Goal: Communication & Community: Answer question/provide support

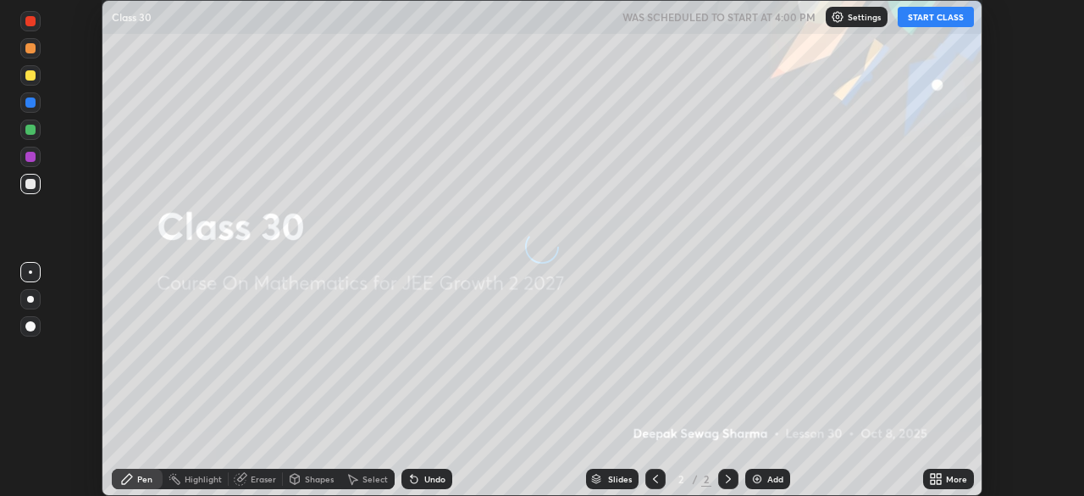
scroll to position [496, 1084]
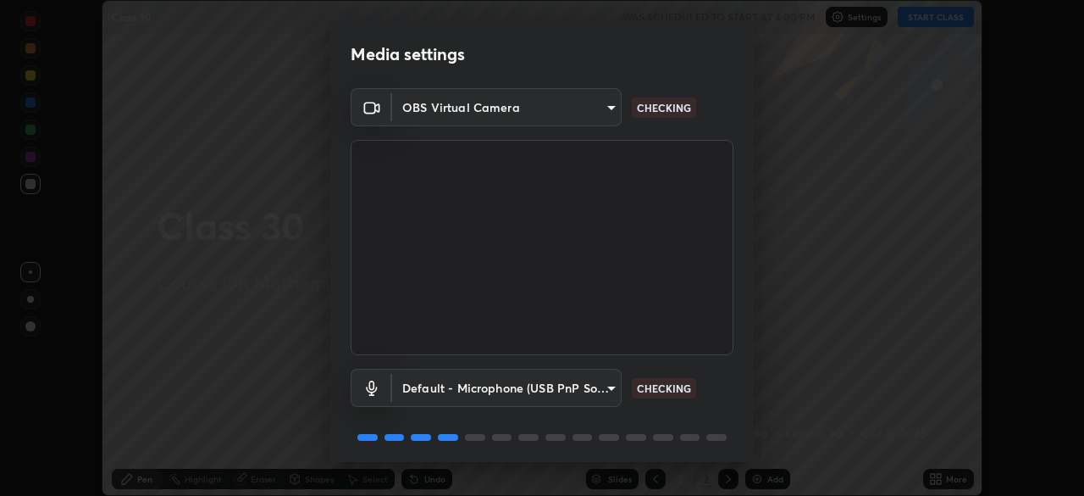
scroll to position [60, 0]
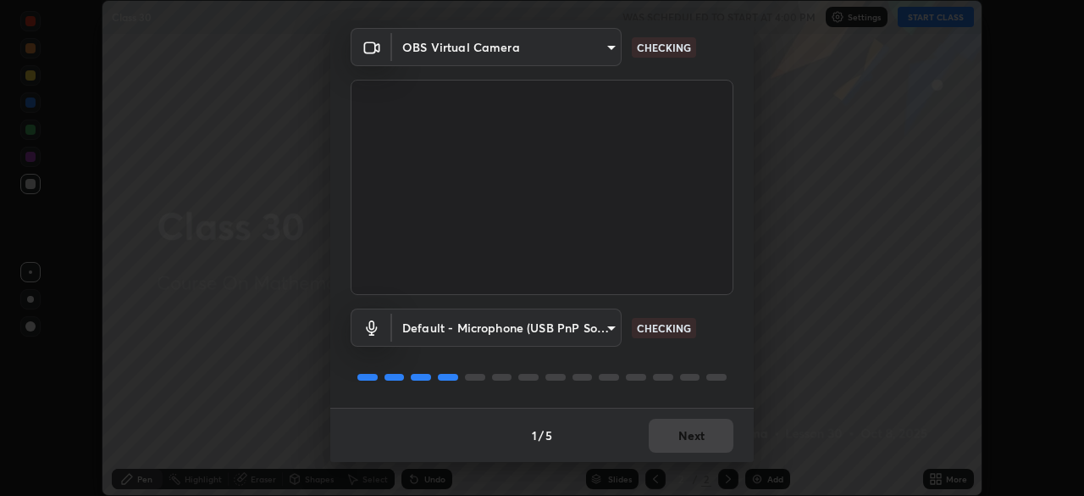
click at [602, 324] on body "Erase all Class 30 WAS SCHEDULED TO START AT 4:00 PM Settings START CLASS Setti…" at bounding box center [542, 248] width 1084 height 496
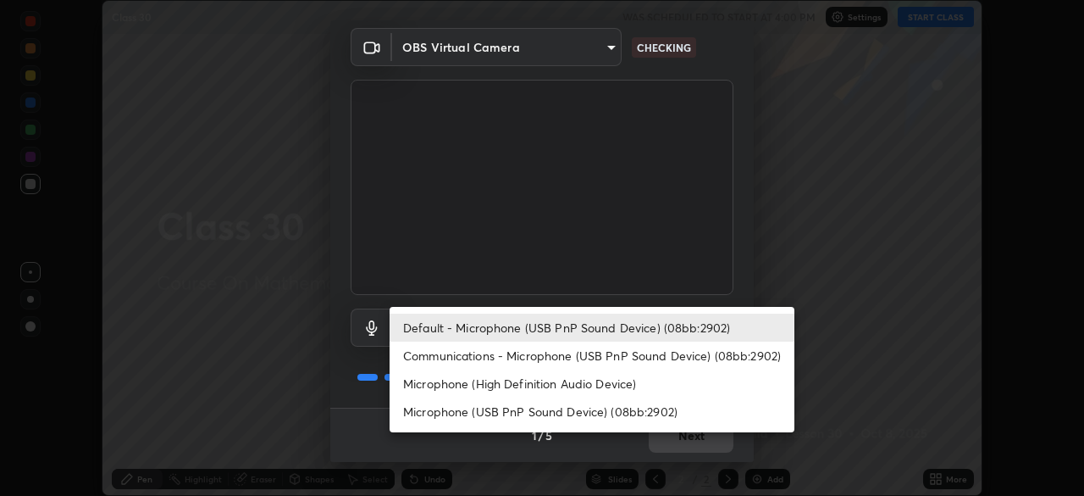
click at [582, 357] on li "Communications - Microphone (USB PnP Sound Device) (08bb:2902)" at bounding box center [592, 355] width 405 height 28
type input "communications"
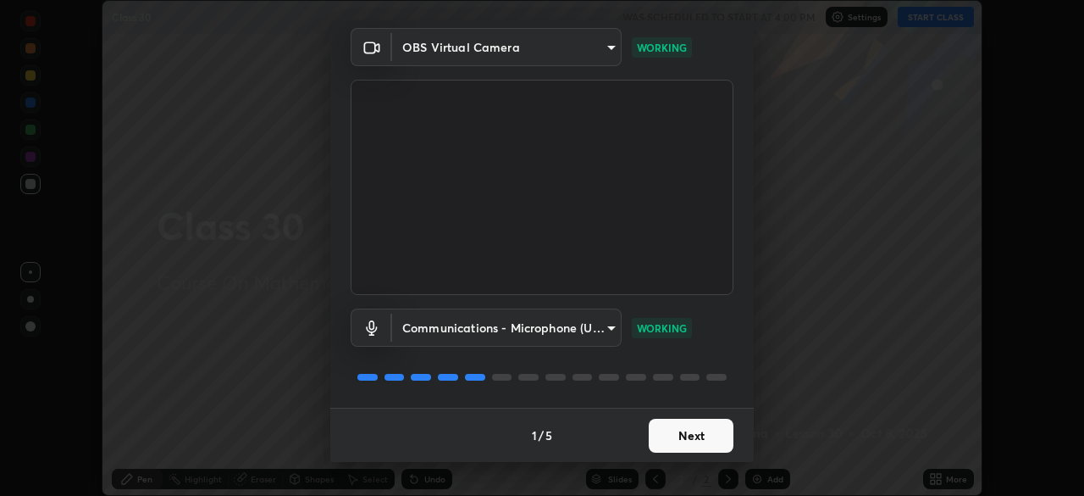
click at [688, 437] on button "Next" at bounding box center [691, 436] width 85 height 34
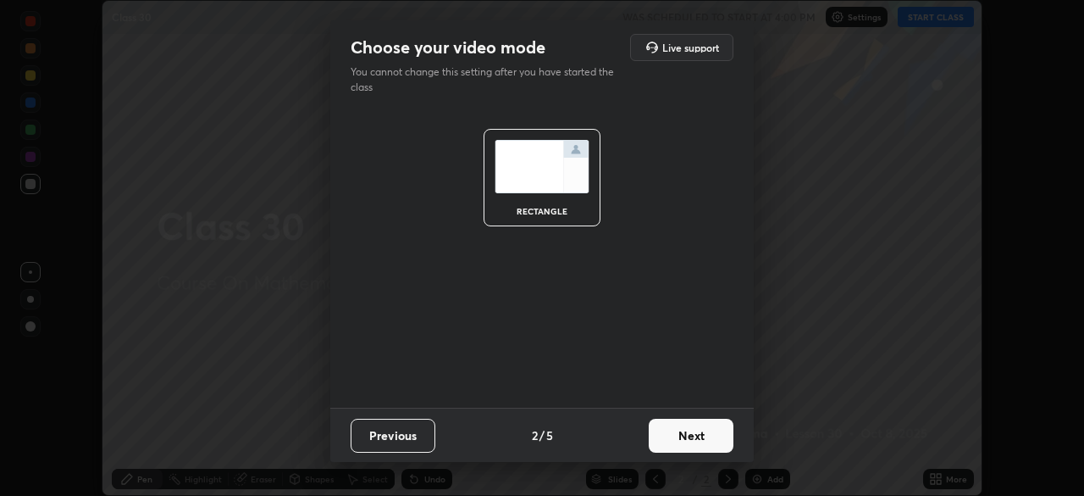
scroll to position [0, 0]
click at [703, 432] on button "Next" at bounding box center [691, 436] width 85 height 34
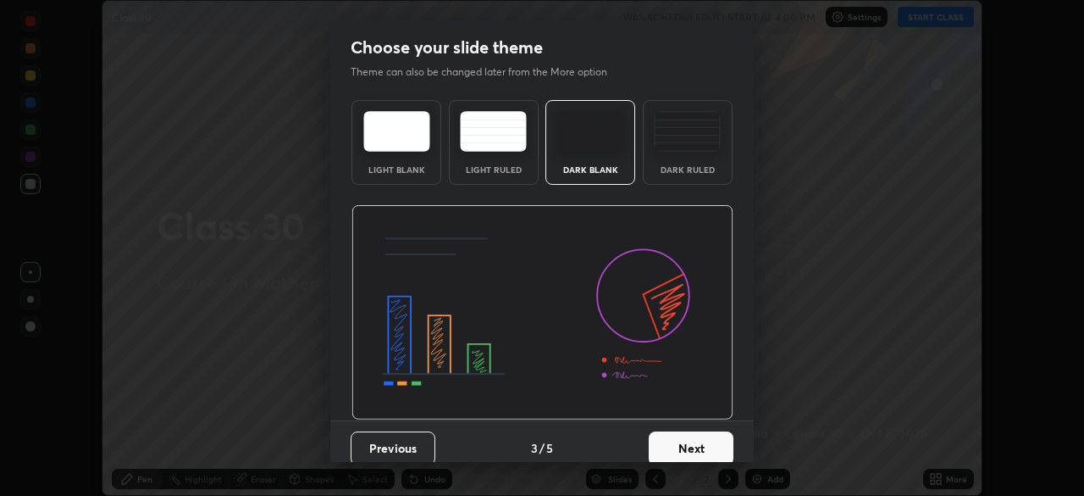
click at [713, 435] on button "Next" at bounding box center [691, 448] width 85 height 34
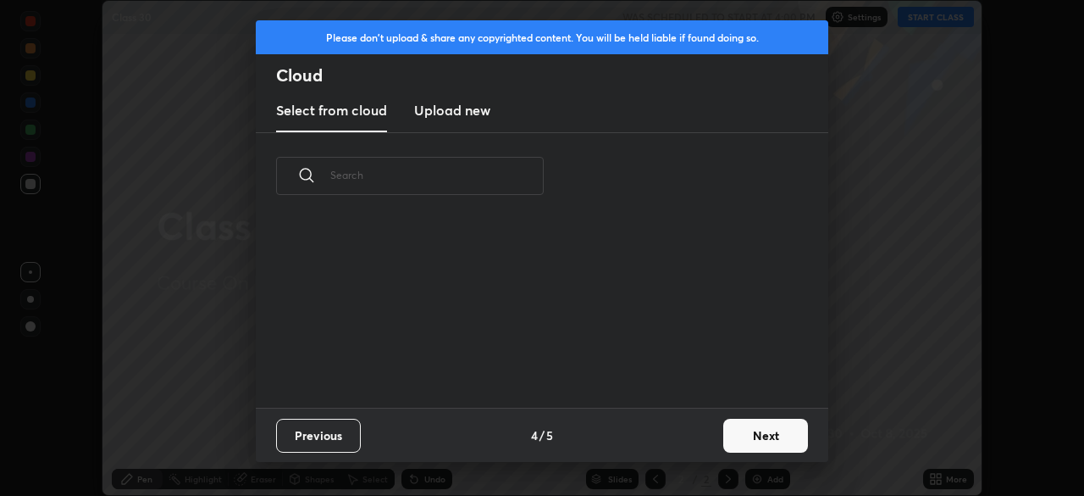
click at [734, 437] on button "Next" at bounding box center [766, 436] width 85 height 34
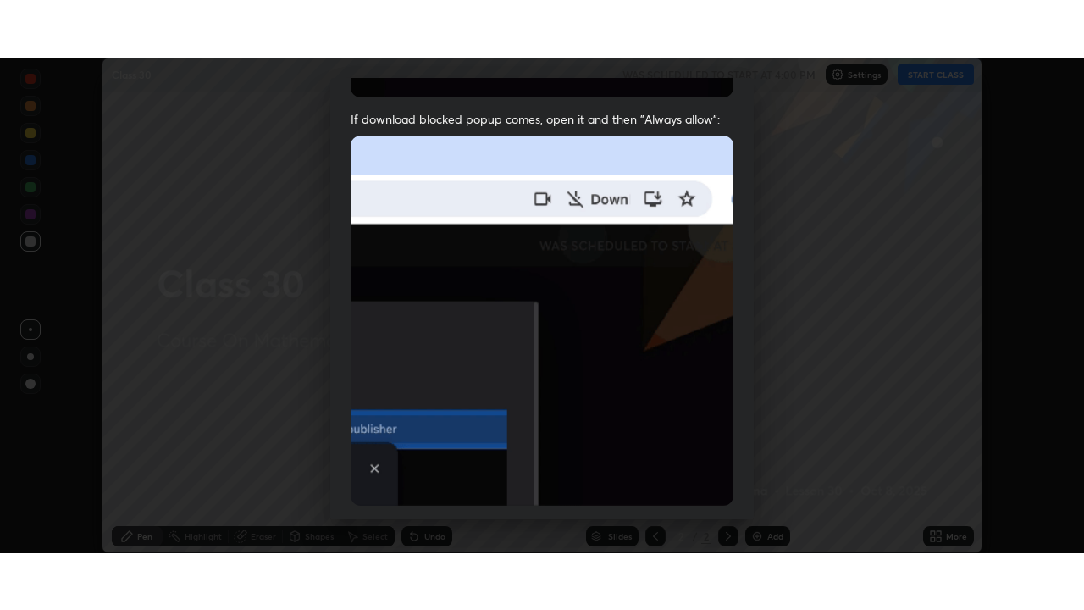
scroll to position [406, 0]
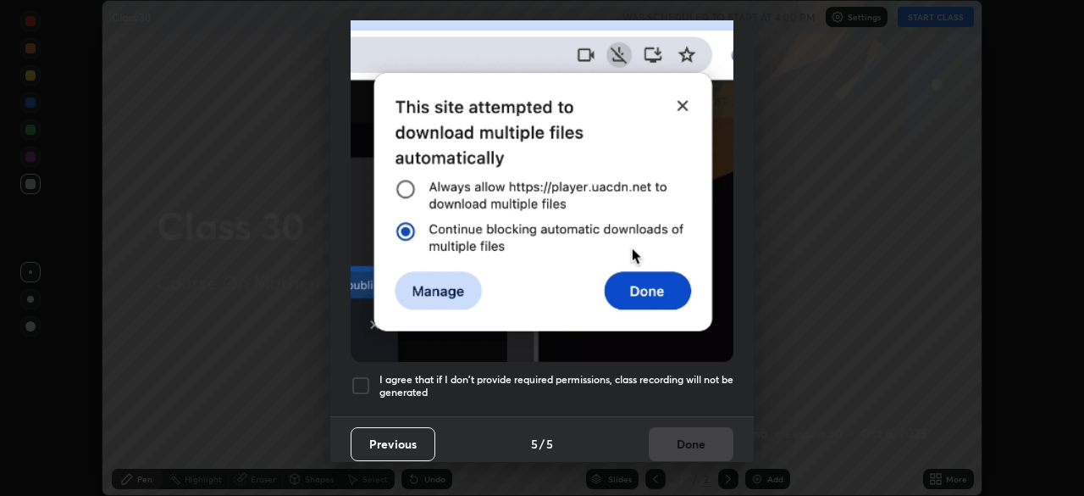
click at [625, 373] on h5 "I agree that if I don't provide required permissions, class recording will not …" at bounding box center [557, 386] width 354 height 26
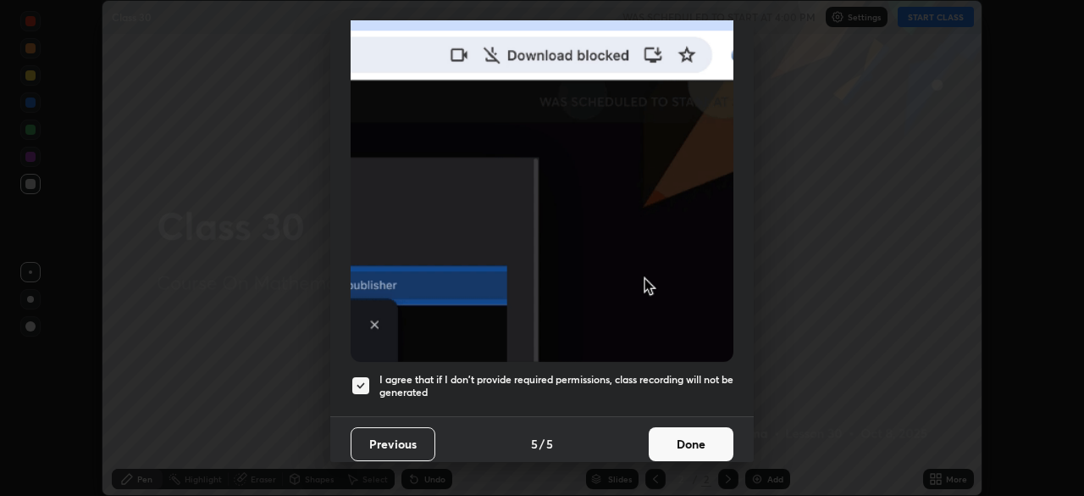
click at [671, 434] on button "Done" at bounding box center [691, 444] width 85 height 34
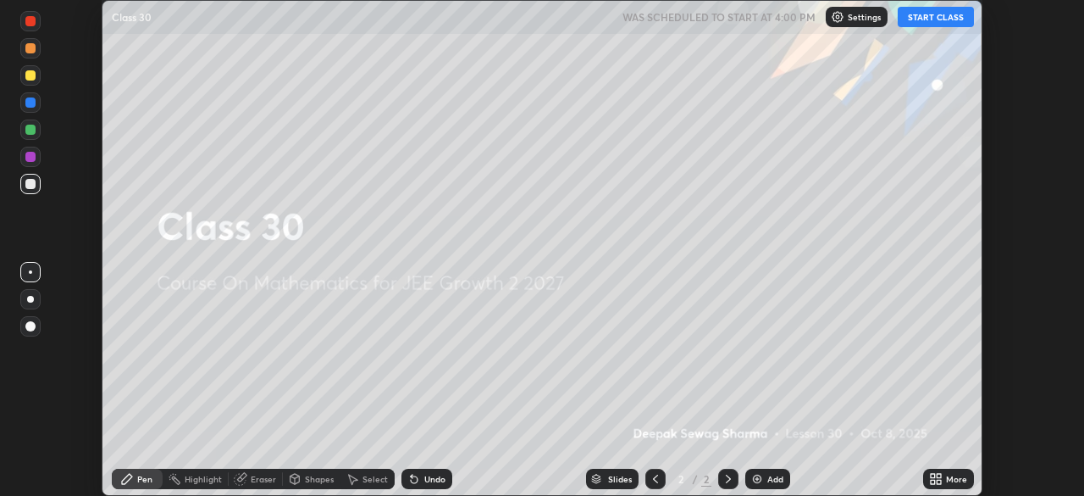
click at [939, 475] on icon at bounding box center [939, 476] width 4 height 4
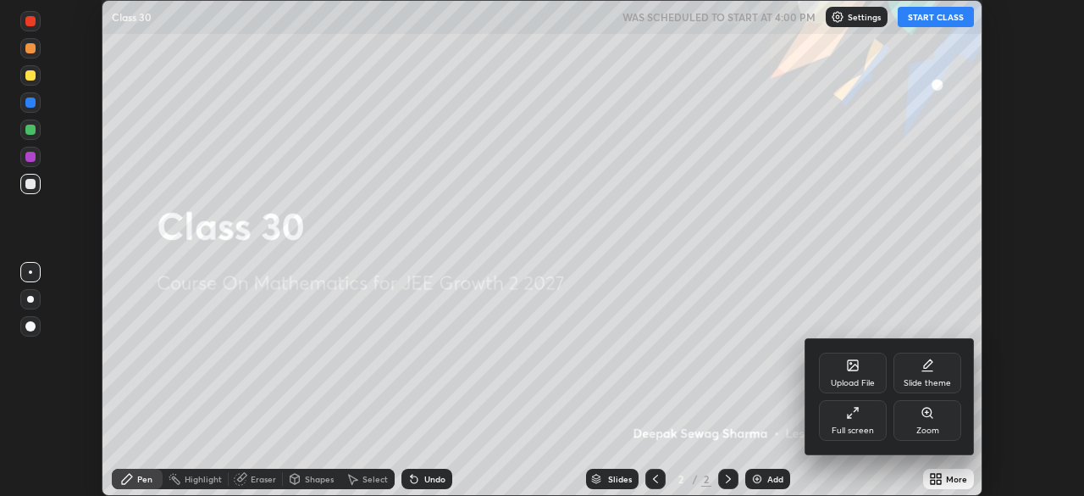
click at [847, 426] on div "Full screen" at bounding box center [853, 430] width 42 height 8
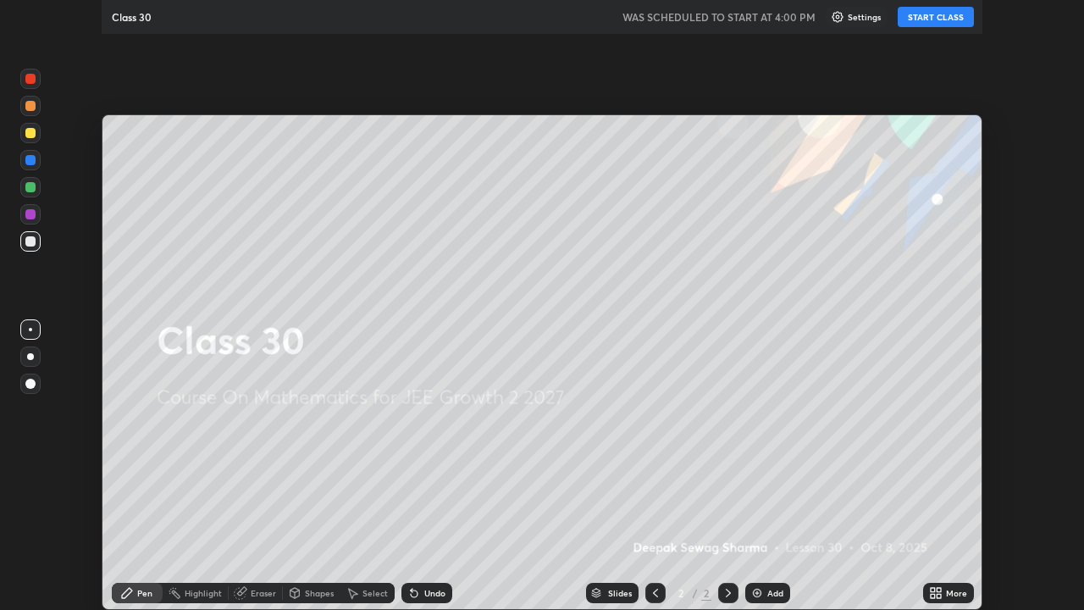
scroll to position [610, 1084]
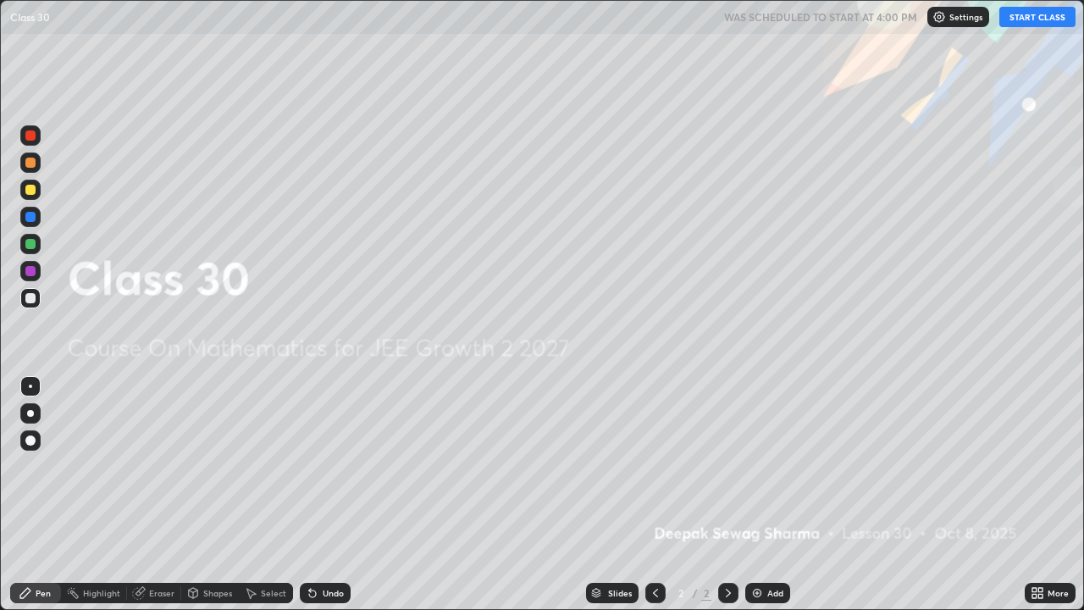
click at [1023, 16] on button "START CLASS" at bounding box center [1038, 17] width 76 height 20
click at [762, 495] on img at bounding box center [758, 593] width 14 height 14
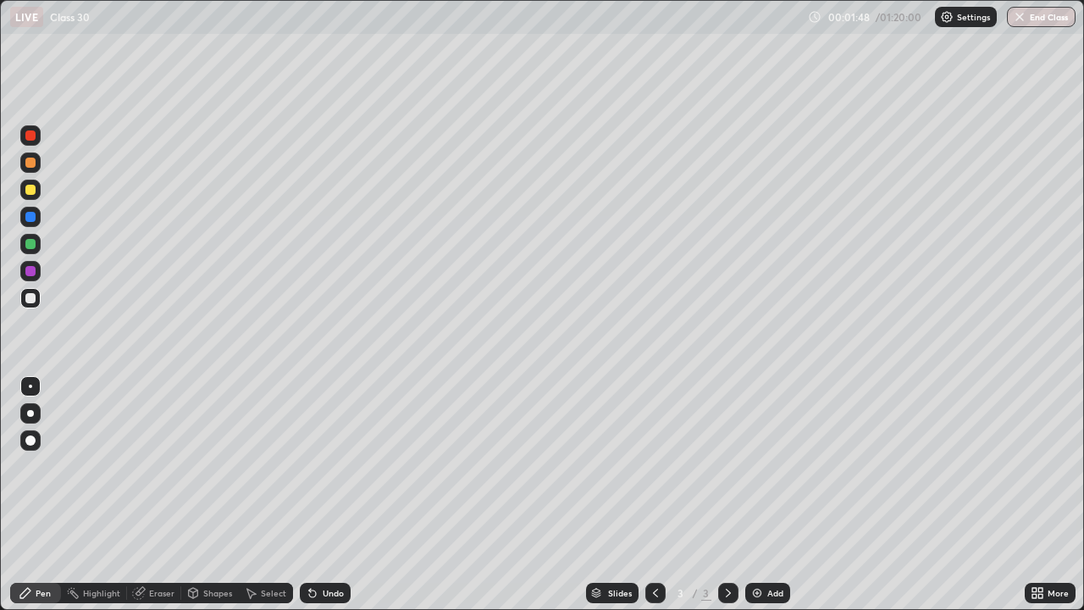
click at [31, 190] on div at bounding box center [30, 190] width 10 height 10
click at [33, 299] on div at bounding box center [30, 298] width 10 height 10
click at [203, 495] on div "Shapes" at bounding box center [217, 593] width 29 height 8
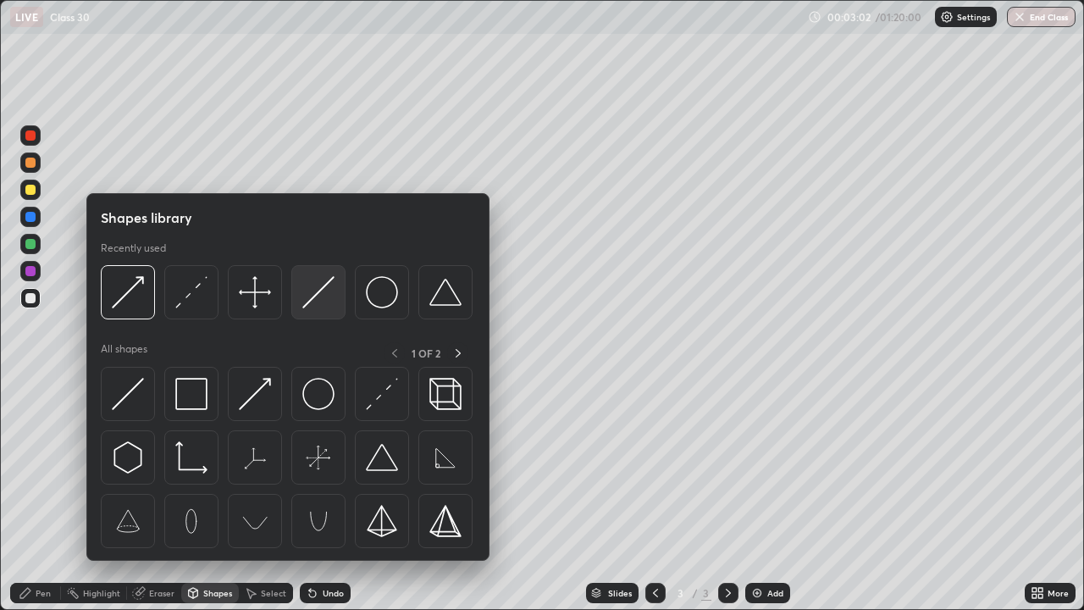
click at [314, 306] on img at bounding box center [318, 292] width 32 height 32
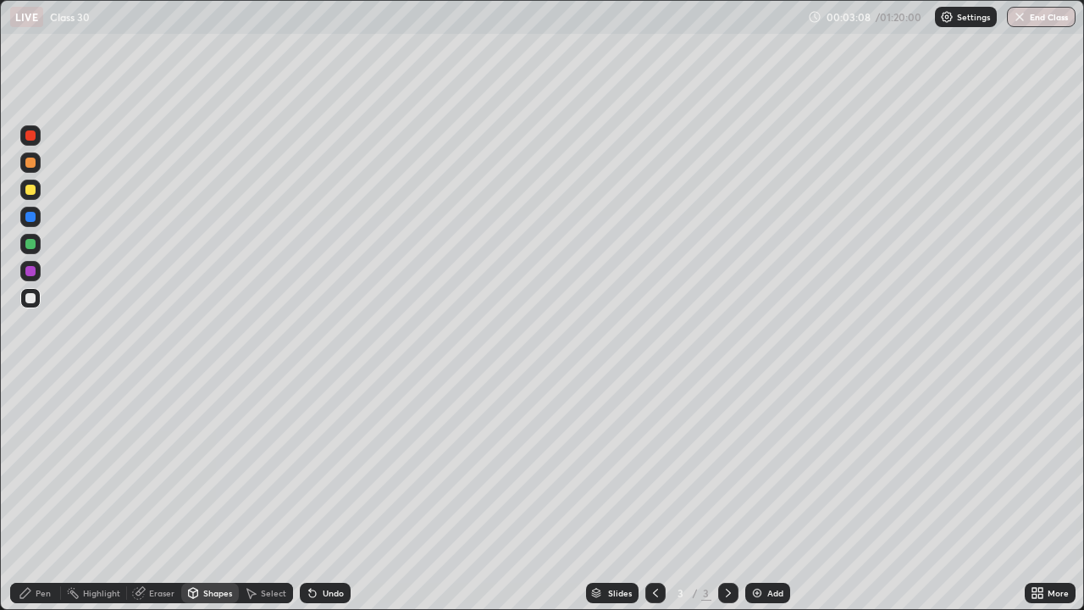
click at [37, 495] on div "Pen" at bounding box center [43, 593] width 15 height 8
click at [31, 246] on div at bounding box center [30, 244] width 10 height 10
click at [27, 241] on div at bounding box center [30, 244] width 10 height 10
click at [25, 273] on div at bounding box center [30, 271] width 10 height 10
click at [752, 495] on img at bounding box center [758, 593] width 14 height 14
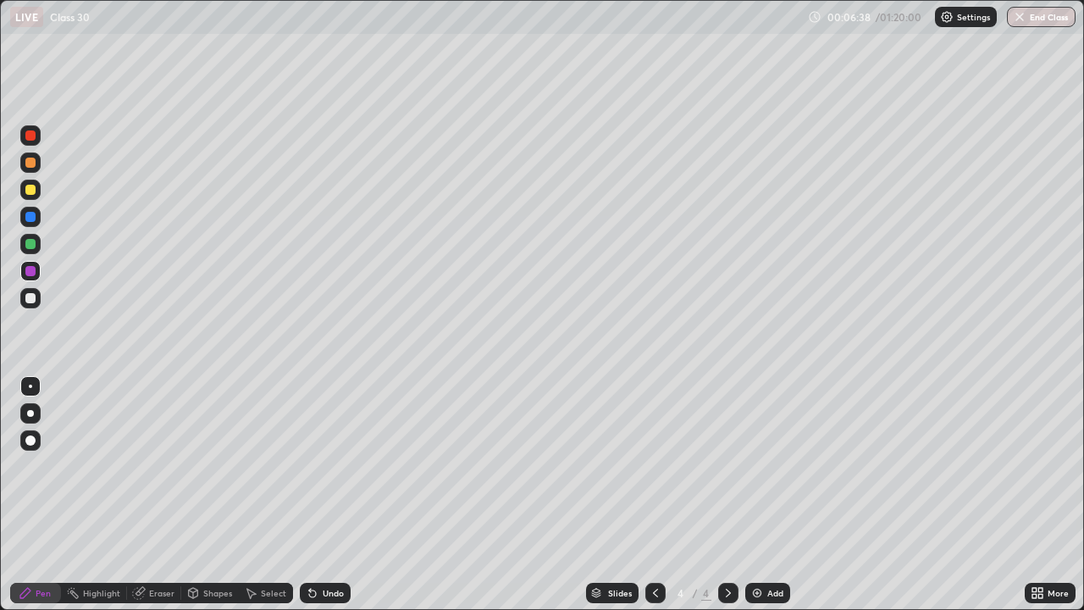
click at [30, 301] on div at bounding box center [30, 298] width 10 height 10
click at [204, 495] on div "Shapes" at bounding box center [217, 593] width 29 height 8
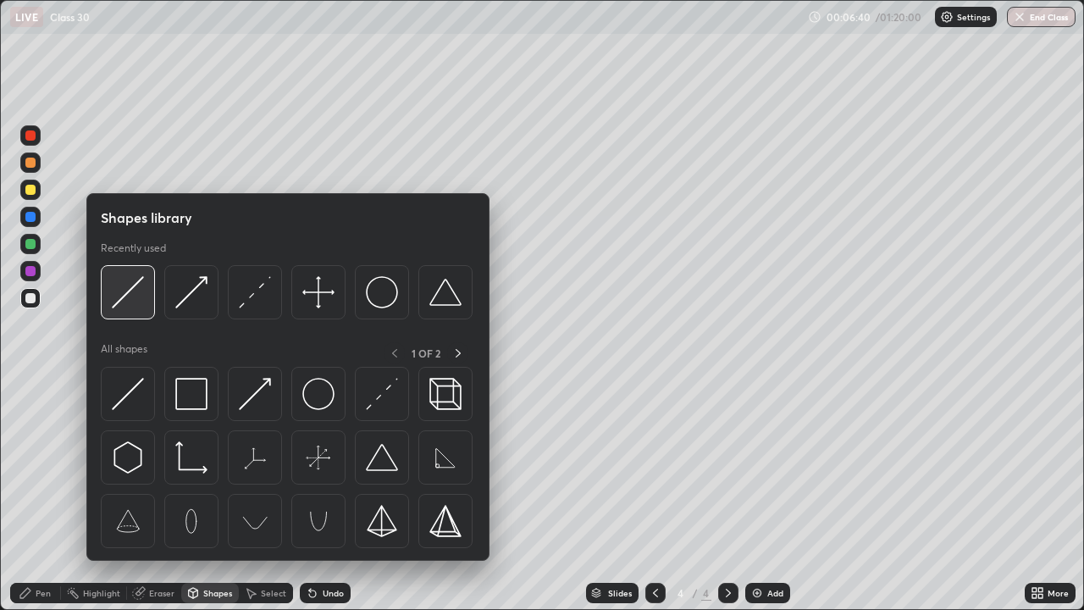
click at [133, 302] on img at bounding box center [128, 292] width 32 height 32
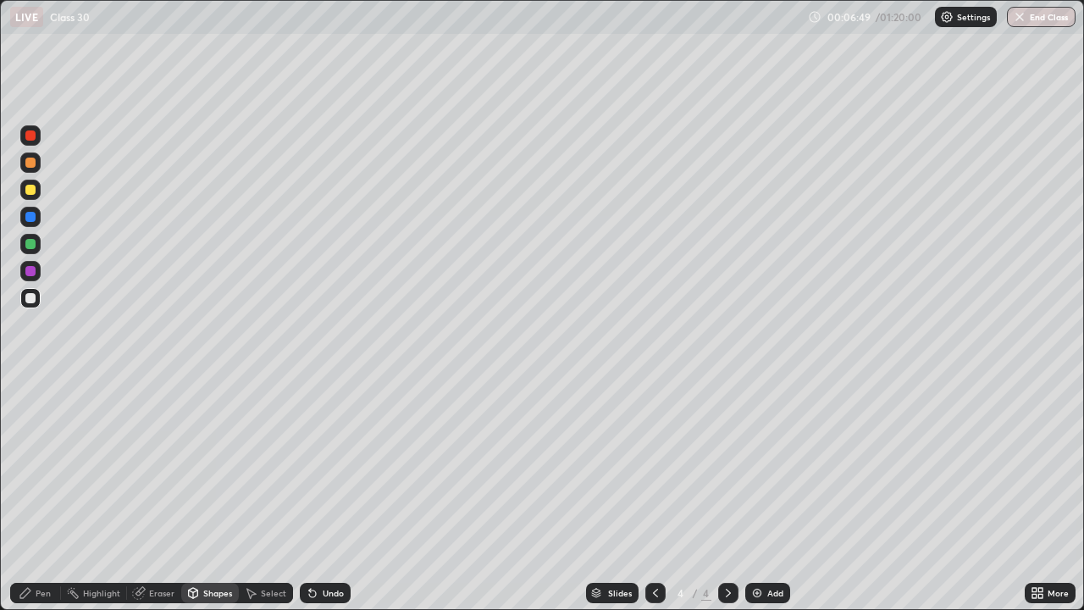
click at [30, 495] on icon at bounding box center [25, 593] width 10 height 10
click at [34, 191] on div at bounding box center [30, 190] width 10 height 10
click at [31, 272] on div at bounding box center [30, 271] width 10 height 10
click at [654, 495] on icon at bounding box center [656, 593] width 14 height 14
click at [728, 495] on icon at bounding box center [728, 593] width 5 height 8
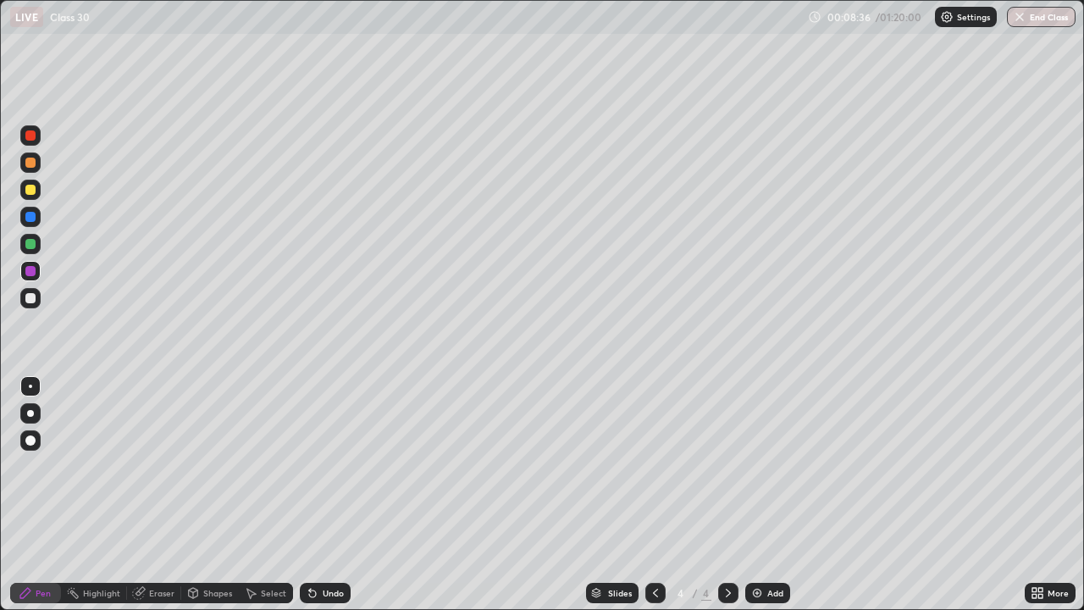
click at [654, 495] on icon at bounding box center [656, 593] width 14 height 14
click at [733, 495] on div at bounding box center [728, 593] width 20 height 20
click at [326, 495] on div "Undo" at bounding box center [333, 593] width 21 height 8
click at [330, 495] on div "Undo" at bounding box center [333, 593] width 21 height 8
click at [653, 495] on icon at bounding box center [656, 593] width 14 height 14
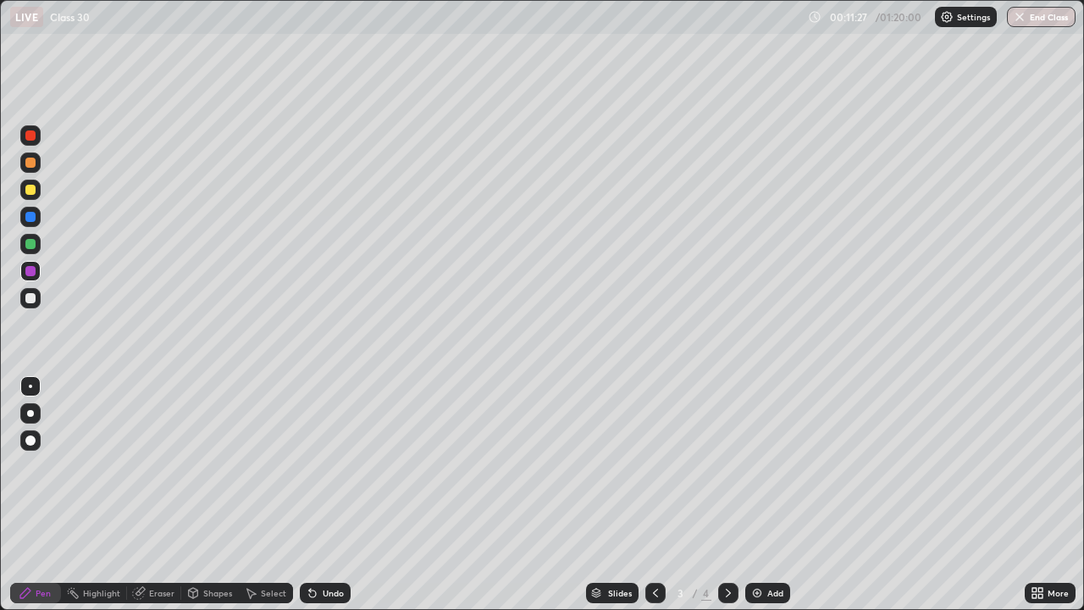
click at [727, 495] on icon at bounding box center [728, 593] width 5 height 8
click at [32, 271] on div at bounding box center [30, 271] width 10 height 10
click at [31, 301] on div at bounding box center [30, 298] width 10 height 10
click at [654, 495] on icon at bounding box center [656, 593] width 14 height 14
click at [252, 495] on icon at bounding box center [251, 593] width 14 height 14
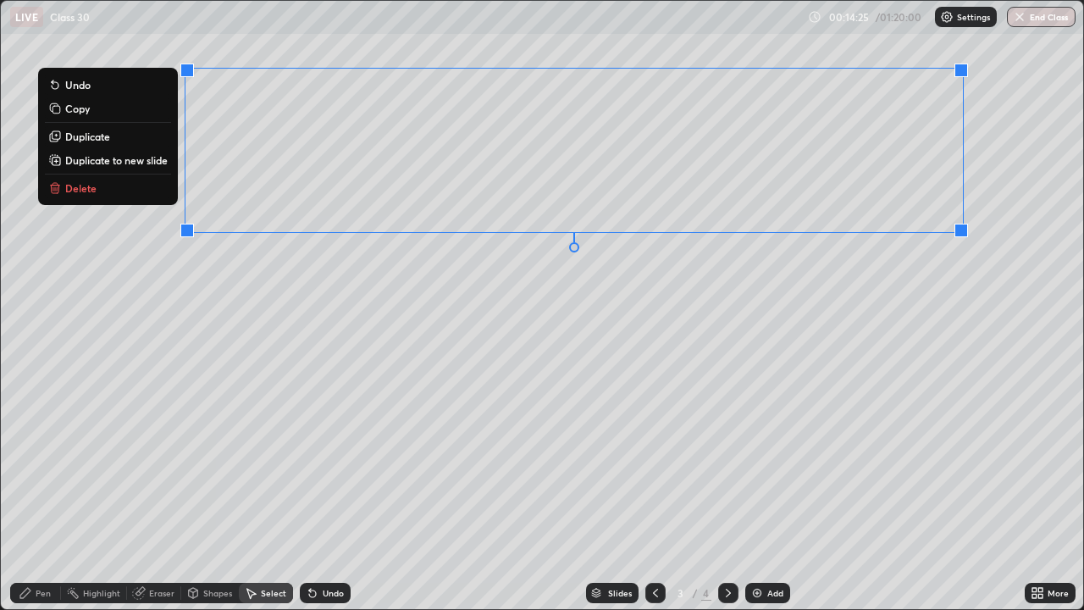
click at [118, 161] on p "Duplicate to new slide" at bounding box center [116, 160] width 103 height 14
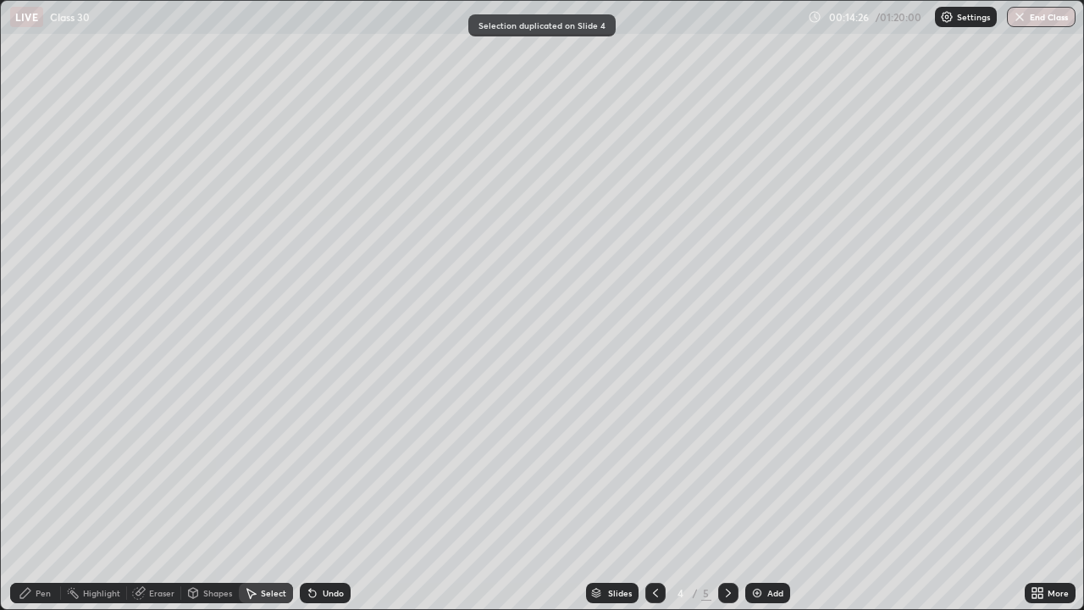
click at [48, 495] on div "Pen" at bounding box center [43, 593] width 15 height 8
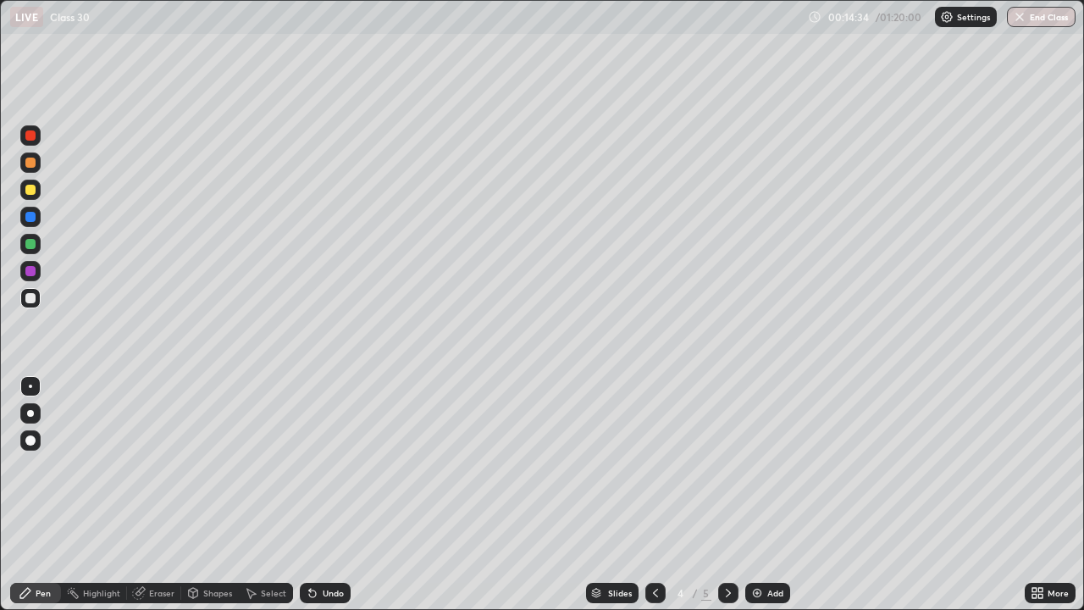
click at [654, 495] on icon at bounding box center [656, 593] width 14 height 14
click at [725, 495] on icon at bounding box center [729, 593] width 14 height 14
click at [33, 245] on div at bounding box center [30, 244] width 10 height 10
click at [32, 300] on div at bounding box center [30, 298] width 10 height 10
click at [28, 188] on div at bounding box center [30, 190] width 10 height 10
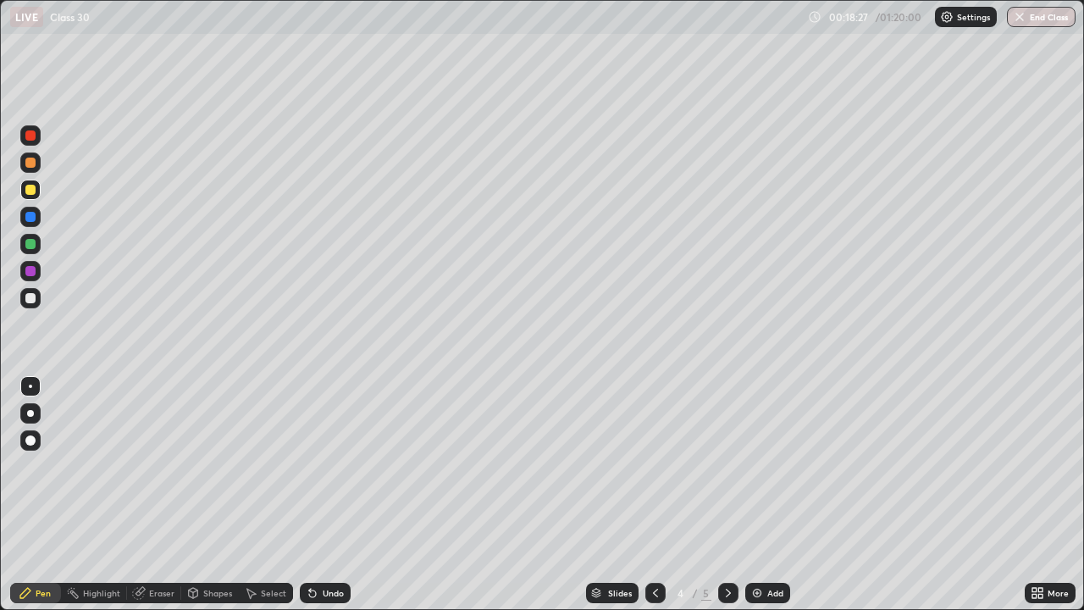
click at [263, 495] on div "Select" at bounding box center [273, 593] width 25 height 8
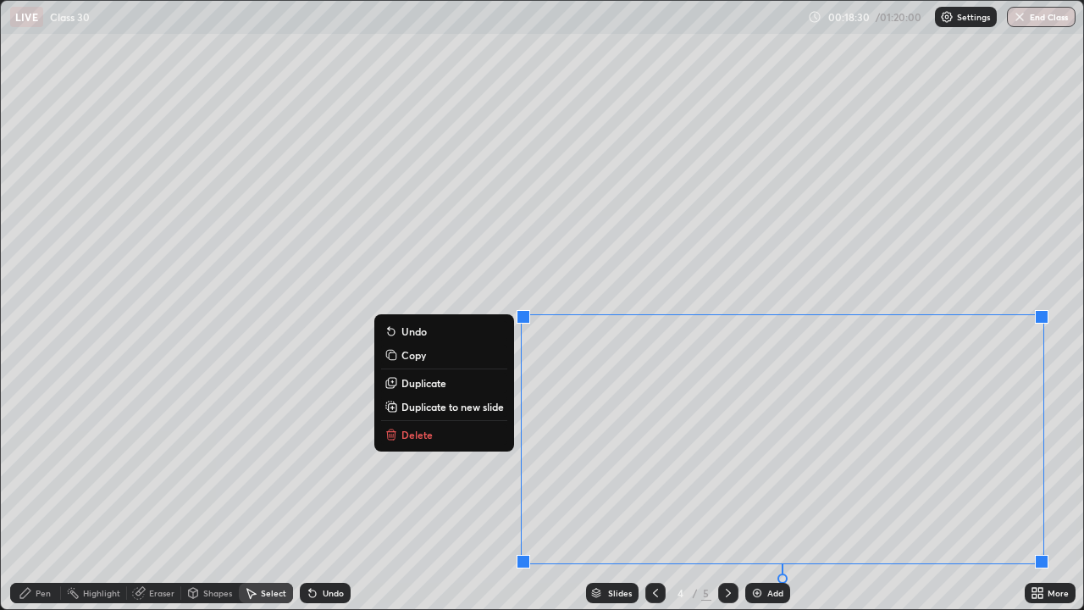
click at [430, 412] on p "Duplicate to new slide" at bounding box center [453, 407] width 103 height 14
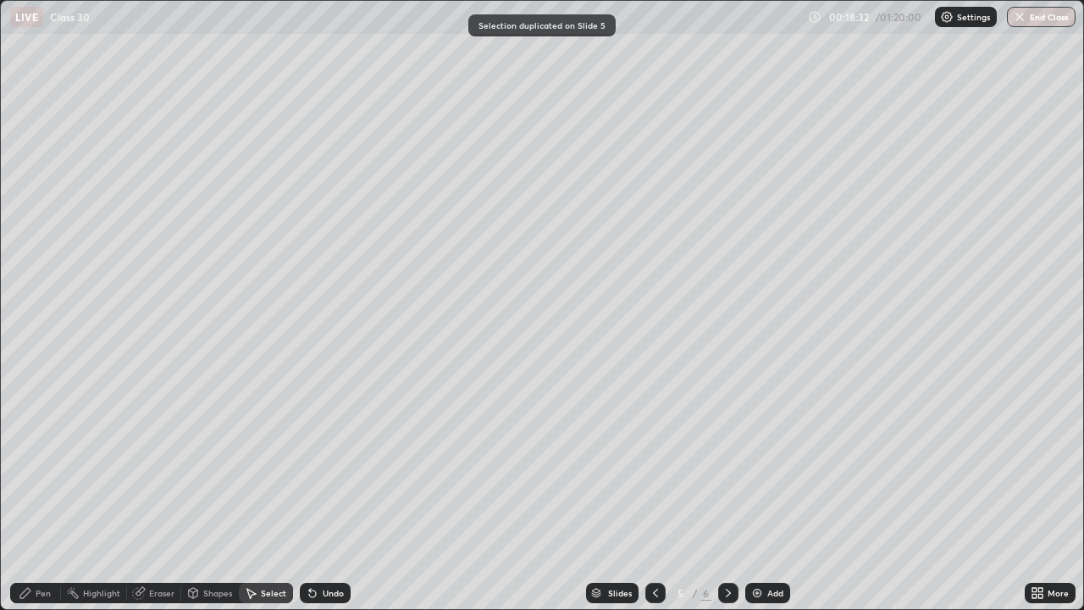
click at [150, 495] on div "Eraser" at bounding box center [161, 593] width 25 height 8
click at [31, 495] on icon at bounding box center [31, 536] width 14 height 14
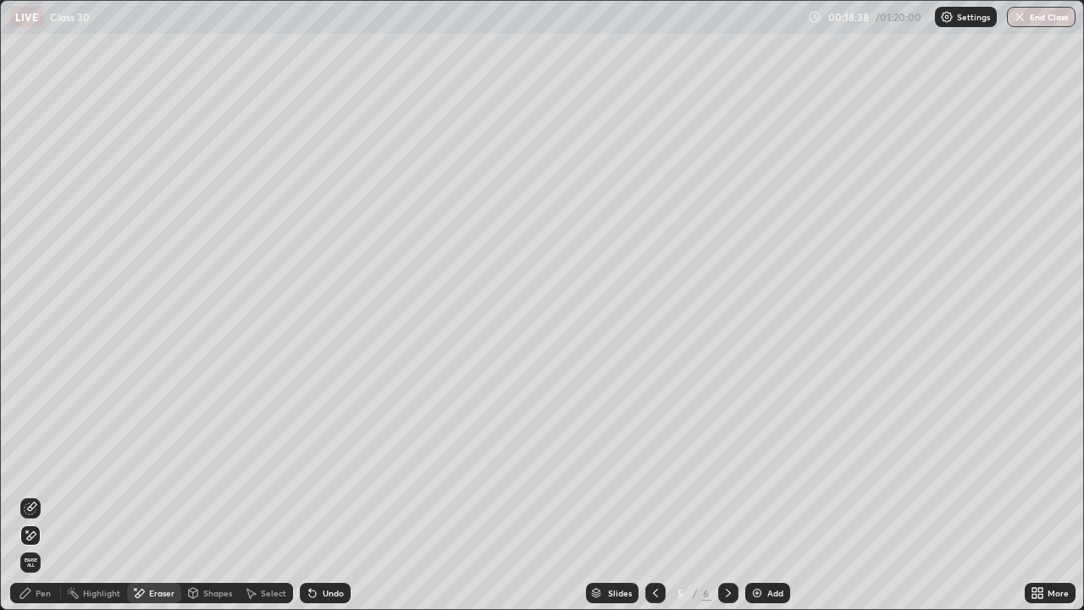
click at [31, 495] on icon at bounding box center [26, 593] width 14 height 14
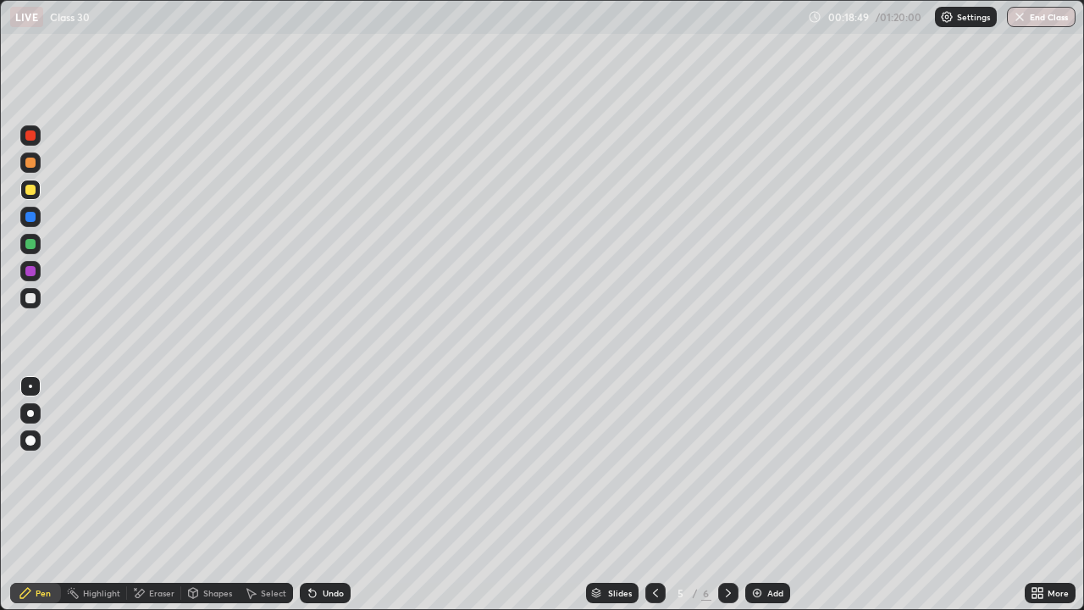
click at [31, 215] on div at bounding box center [30, 217] width 10 height 10
click at [29, 215] on div at bounding box center [30, 217] width 10 height 10
click at [652, 495] on icon at bounding box center [656, 593] width 14 height 14
click at [653, 495] on icon at bounding box center [656, 593] width 14 height 14
click at [726, 495] on icon at bounding box center [729, 593] width 14 height 14
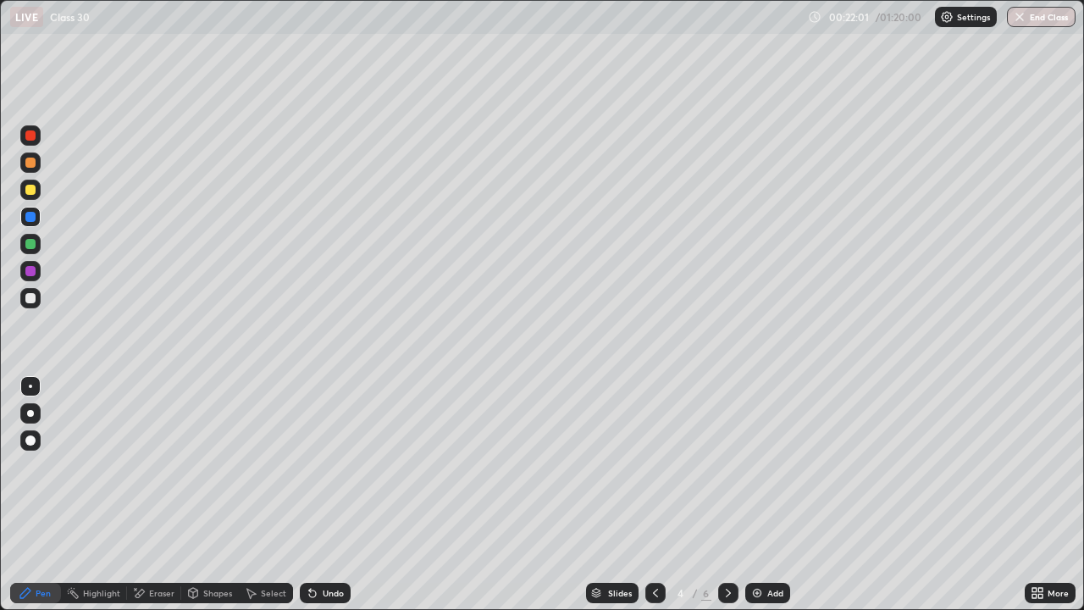
click at [727, 495] on icon at bounding box center [729, 593] width 14 height 14
click at [653, 495] on icon at bounding box center [656, 593] width 14 height 14
click at [654, 495] on icon at bounding box center [656, 593] width 14 height 14
click at [728, 495] on icon at bounding box center [729, 593] width 14 height 14
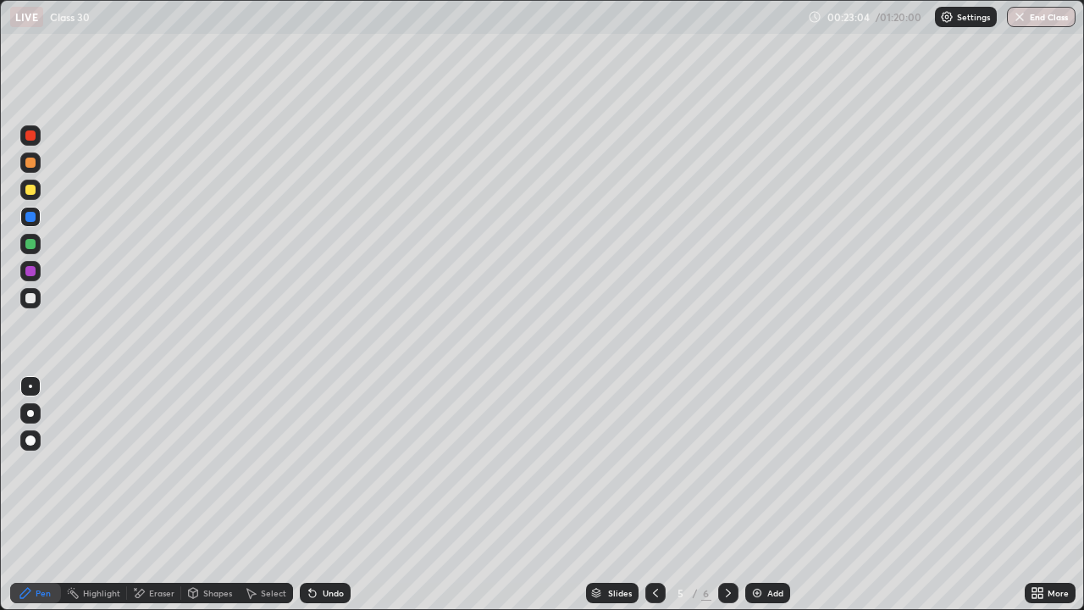
click at [31, 165] on div at bounding box center [30, 163] width 10 height 10
click at [28, 246] on div at bounding box center [30, 244] width 10 height 10
click at [725, 495] on icon at bounding box center [729, 593] width 14 height 14
click at [727, 495] on icon at bounding box center [729, 593] width 14 height 14
click at [753, 495] on img at bounding box center [758, 593] width 14 height 14
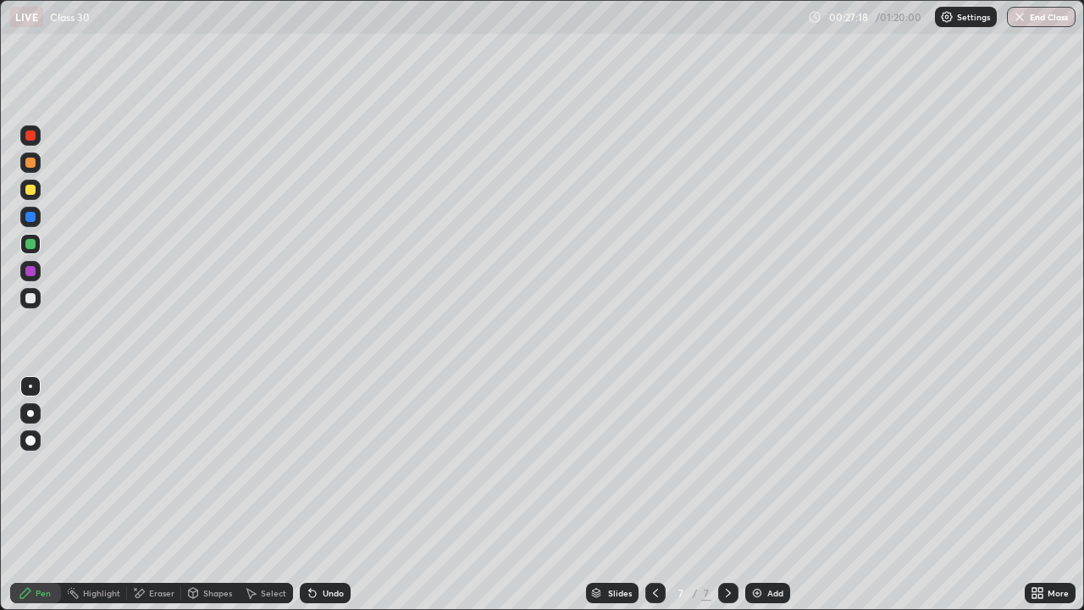
click at [25, 191] on div at bounding box center [30, 190] width 20 height 20
click at [327, 495] on div "Undo" at bounding box center [333, 593] width 21 height 8
click at [32, 301] on div at bounding box center [30, 298] width 10 height 10
click at [28, 301] on div at bounding box center [30, 298] width 10 height 10
click at [33, 244] on div at bounding box center [30, 244] width 10 height 10
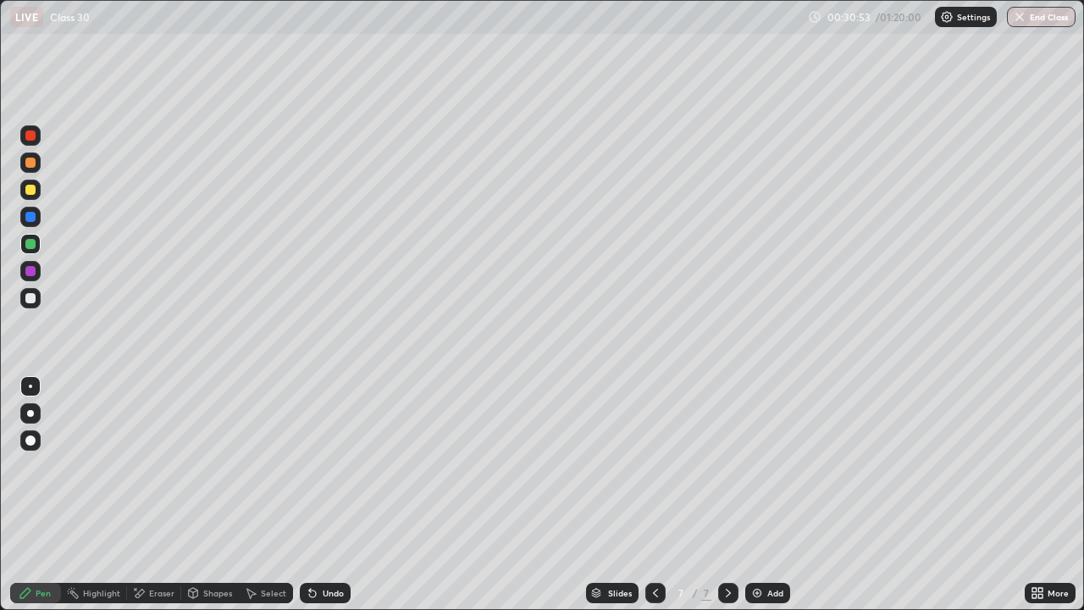
click at [258, 495] on div "Select" at bounding box center [266, 593] width 54 height 20
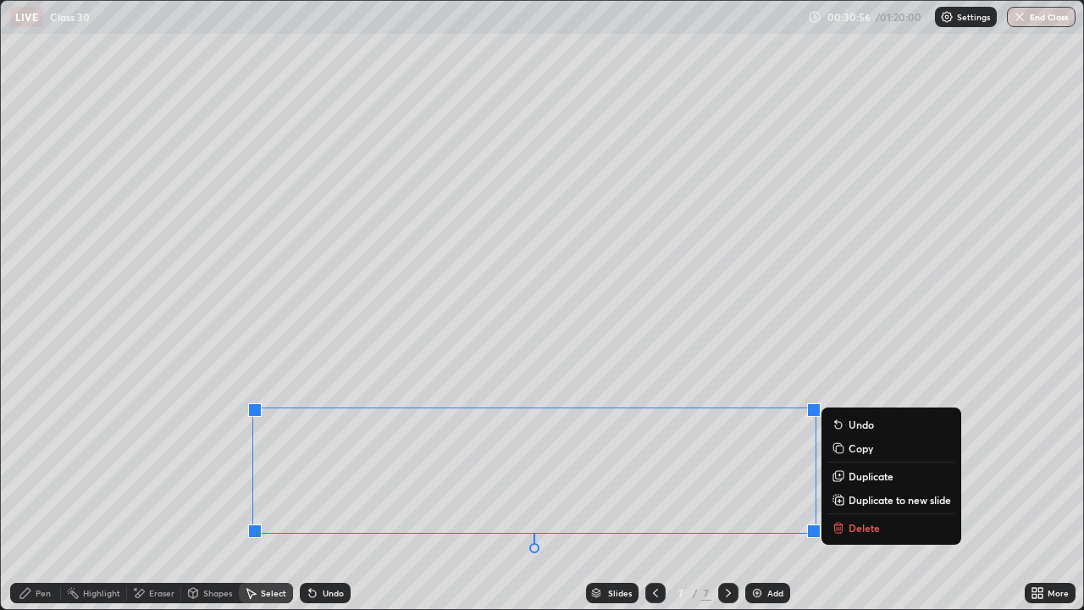
click at [845, 495] on icon at bounding box center [839, 500] width 14 height 14
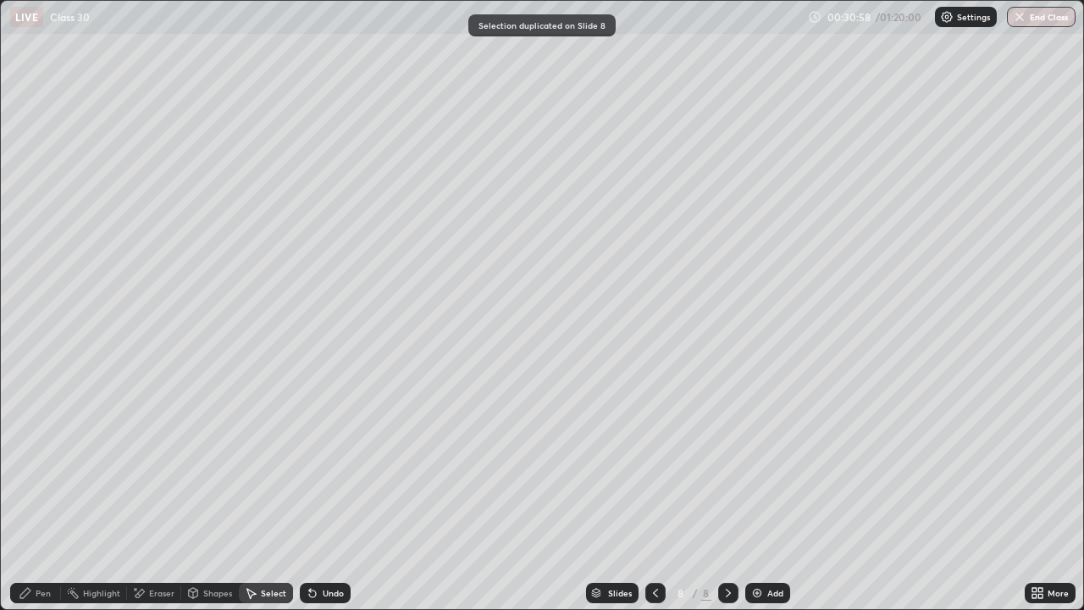
click at [143, 495] on icon at bounding box center [139, 593] width 14 height 14
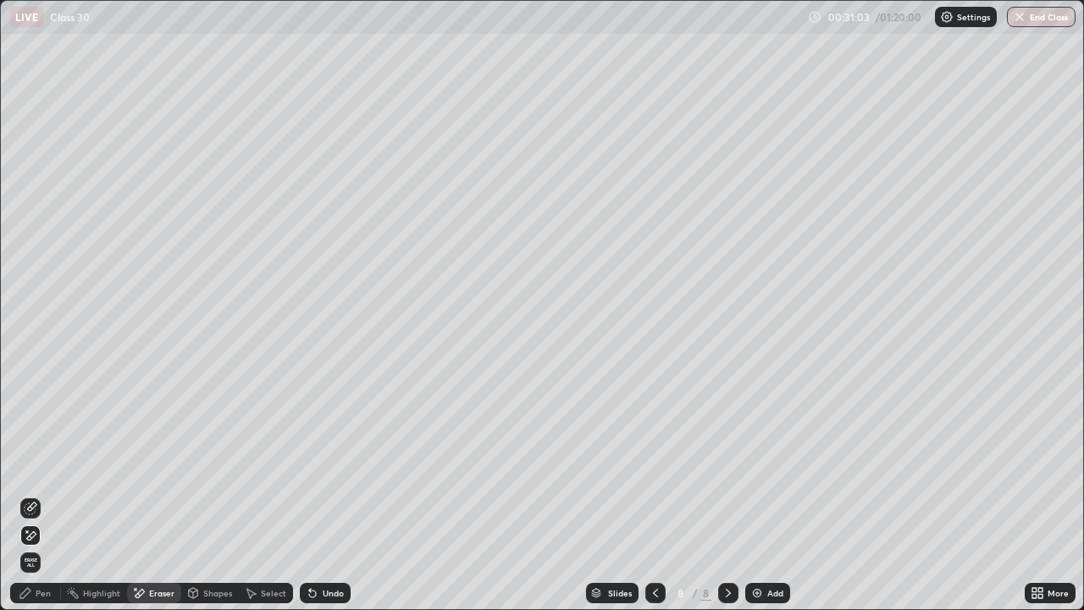
click at [35, 495] on div "Pen" at bounding box center [35, 593] width 51 height 20
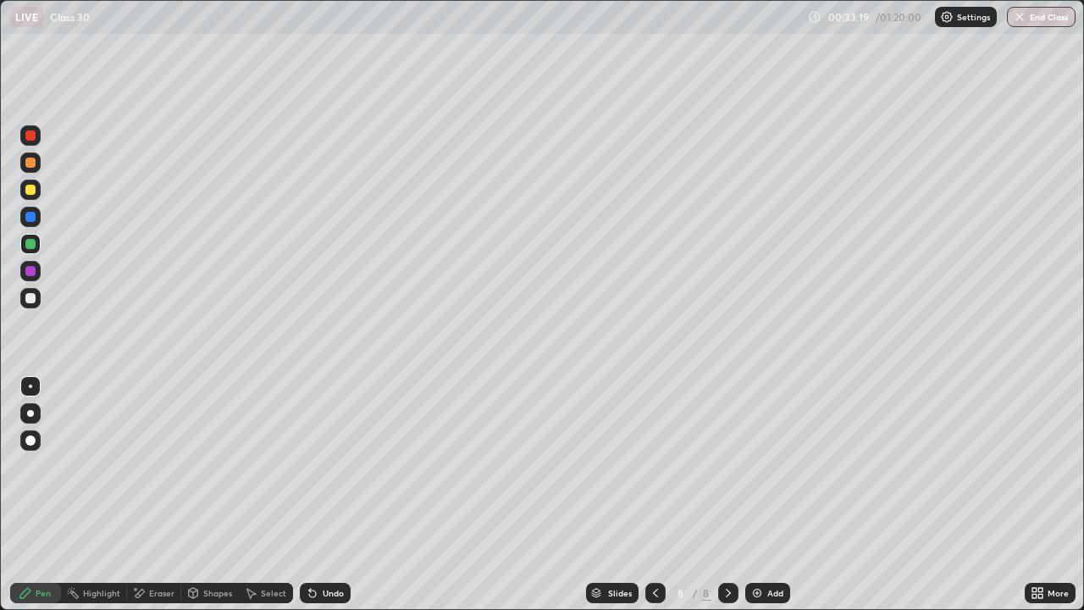
click at [28, 299] on div at bounding box center [30, 298] width 10 height 10
click at [32, 218] on div at bounding box center [30, 217] width 10 height 10
click at [653, 495] on icon at bounding box center [655, 593] width 5 height 8
click at [726, 495] on icon at bounding box center [729, 593] width 14 height 14
click at [724, 495] on icon at bounding box center [729, 593] width 14 height 14
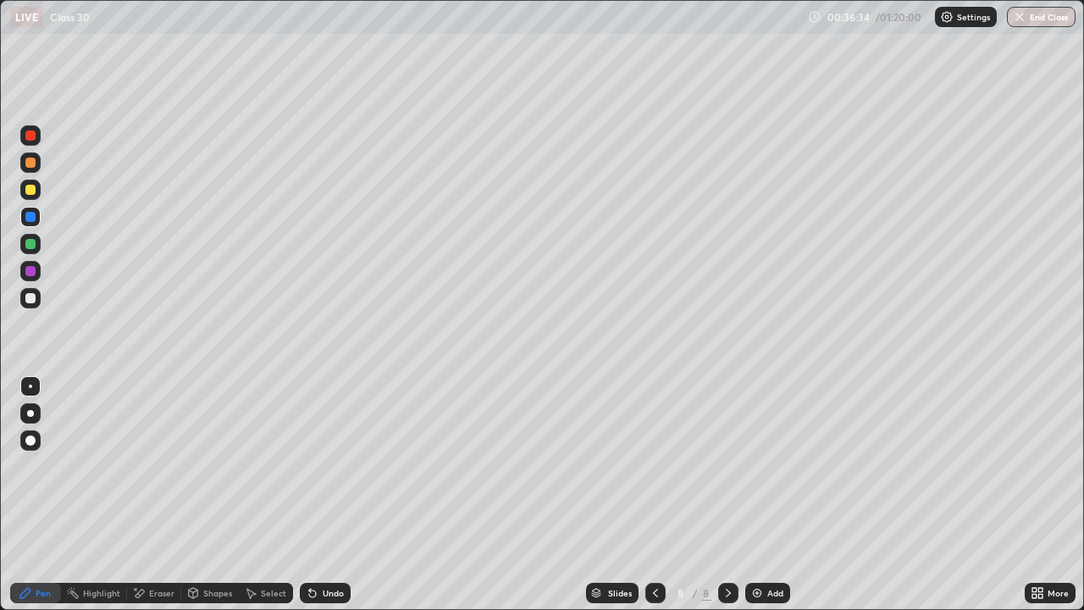
click at [760, 495] on img at bounding box center [758, 593] width 14 height 14
click at [35, 302] on div at bounding box center [30, 298] width 10 height 10
click at [34, 243] on div at bounding box center [30, 244] width 10 height 10
click at [30, 298] on div at bounding box center [30, 298] width 10 height 10
click at [319, 495] on div "Undo" at bounding box center [325, 593] width 51 height 20
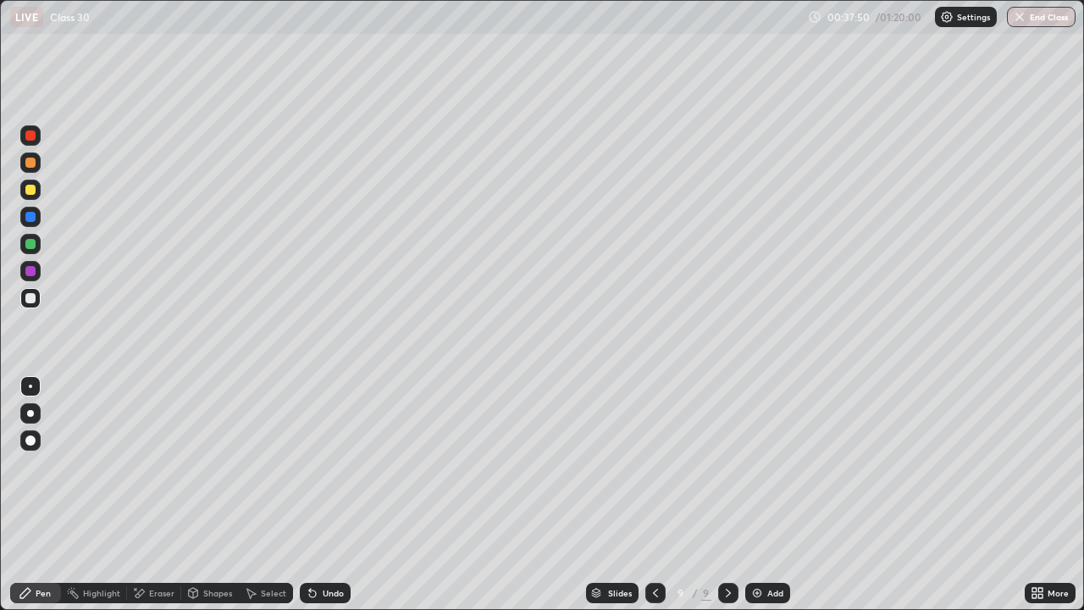
click at [325, 495] on div "Undo" at bounding box center [333, 593] width 21 height 8
click at [323, 495] on div "Undo" at bounding box center [333, 593] width 21 height 8
click at [326, 495] on div "Undo" at bounding box center [333, 593] width 21 height 8
click at [759, 495] on img at bounding box center [758, 593] width 14 height 14
click at [31, 193] on div at bounding box center [30, 190] width 10 height 10
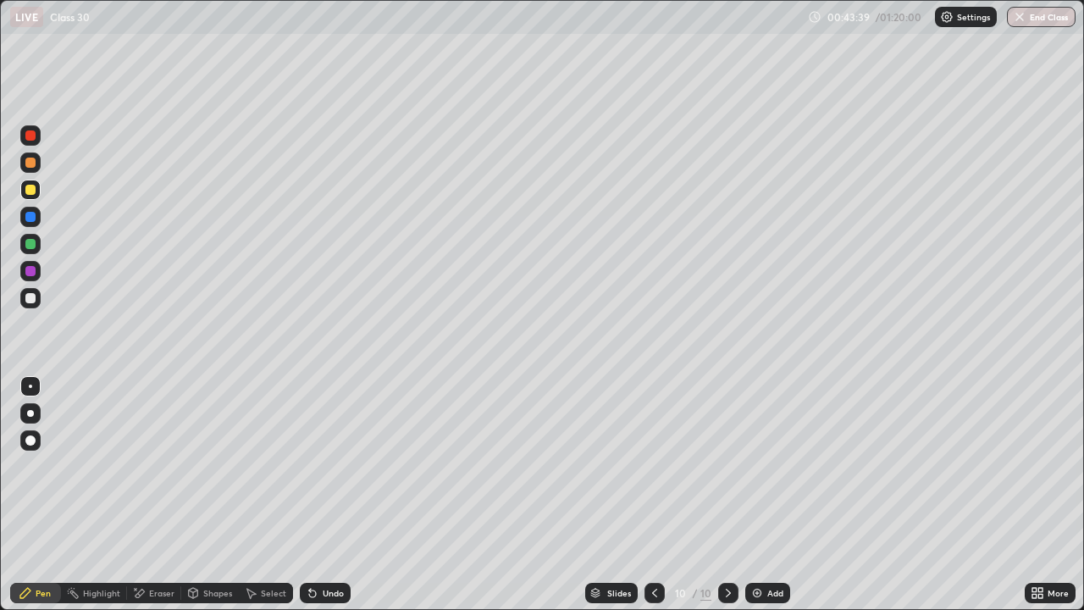
click at [30, 294] on div at bounding box center [30, 298] width 10 height 10
click at [724, 495] on icon at bounding box center [729, 593] width 14 height 14
click at [757, 495] on img at bounding box center [758, 593] width 14 height 14
click at [34, 186] on div at bounding box center [30, 190] width 10 height 10
click at [319, 495] on div "Undo" at bounding box center [325, 593] width 51 height 20
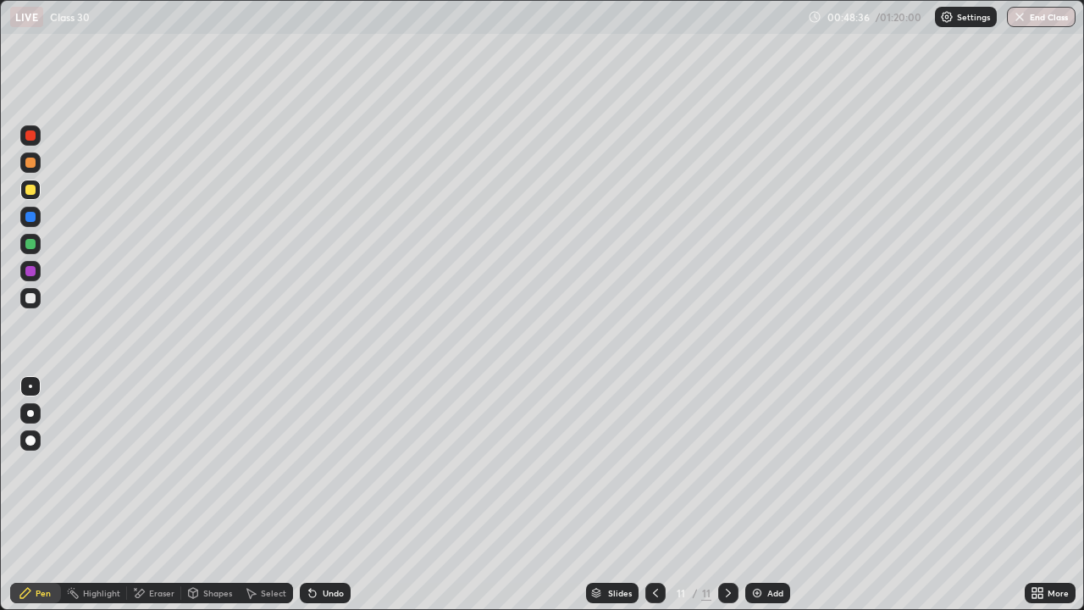
click at [31, 299] on div at bounding box center [30, 298] width 10 height 10
click at [202, 495] on div "Shapes" at bounding box center [210, 593] width 58 height 20
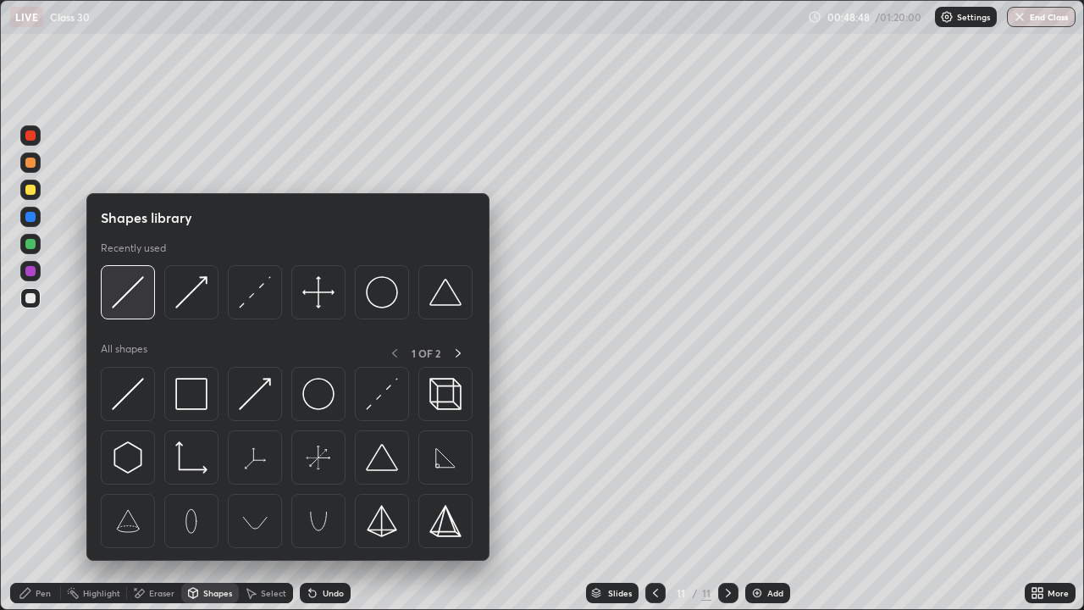
click at [137, 301] on img at bounding box center [128, 292] width 32 height 32
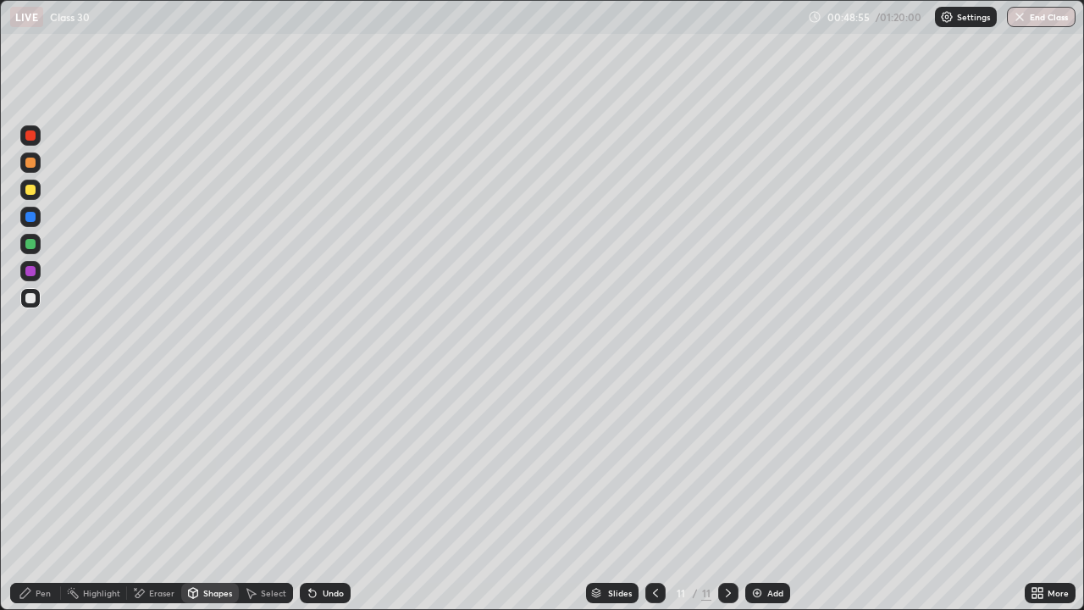
click at [25, 495] on icon at bounding box center [26, 593] width 14 height 14
click at [36, 241] on div at bounding box center [30, 244] width 20 height 20
click at [203, 495] on div "Shapes" at bounding box center [217, 593] width 29 height 8
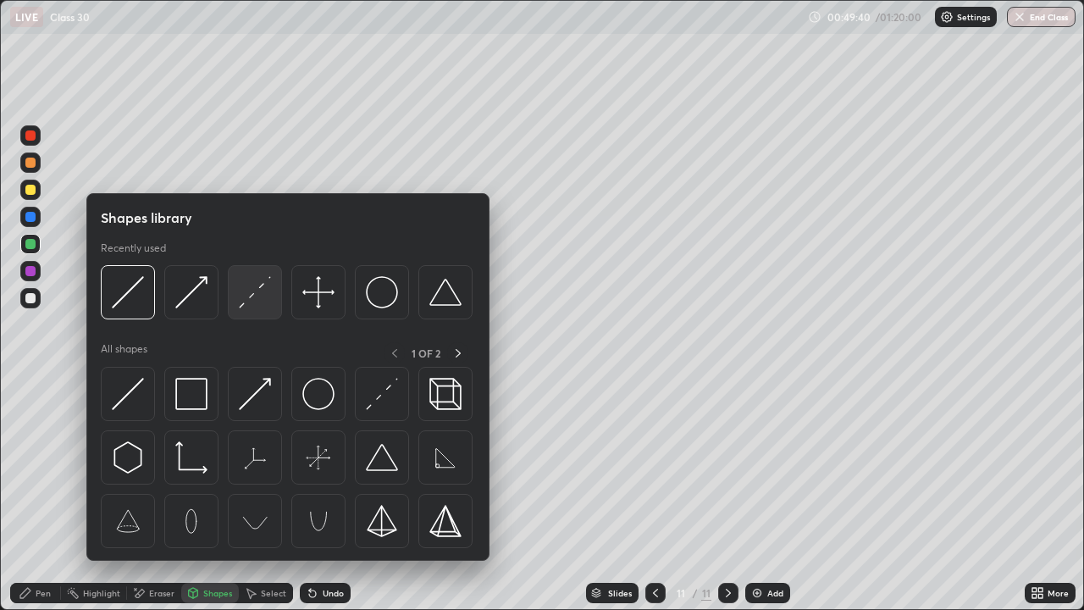
click at [254, 305] on img at bounding box center [255, 292] width 32 height 32
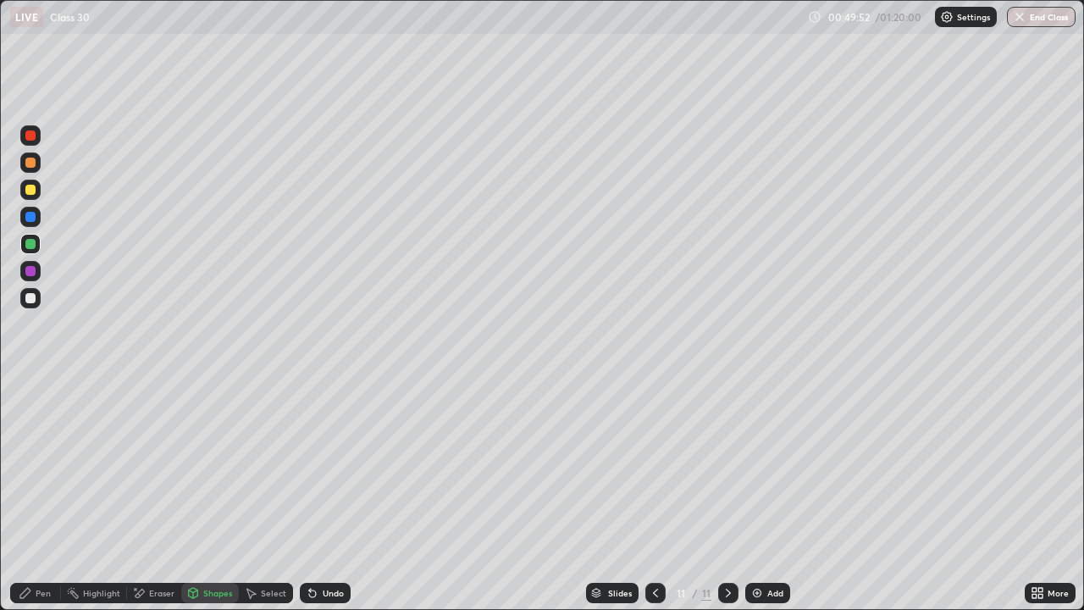
click at [33, 189] on div at bounding box center [30, 190] width 10 height 10
click at [36, 495] on div "Pen" at bounding box center [43, 593] width 15 height 8
click at [31, 268] on div at bounding box center [30, 271] width 10 height 10
click at [203, 495] on div "Shapes" at bounding box center [217, 593] width 29 height 8
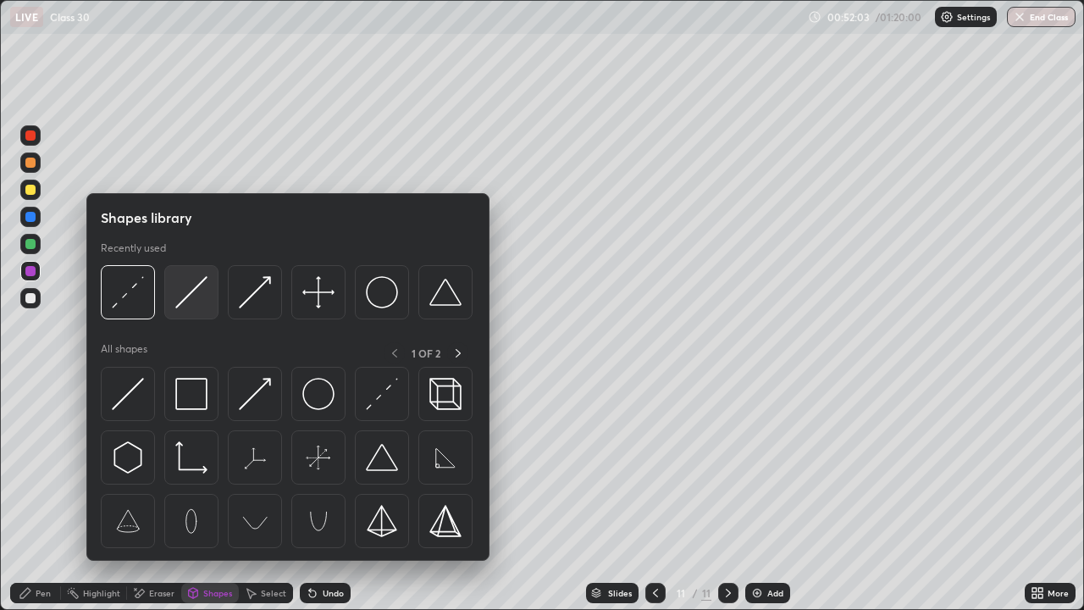
click at [187, 300] on img at bounding box center [191, 292] width 32 height 32
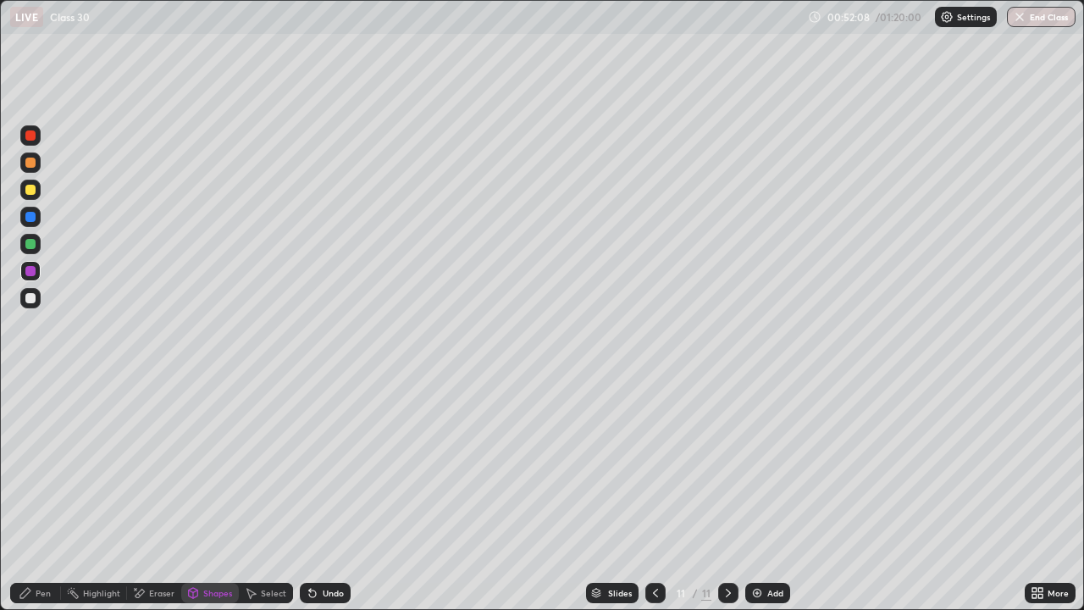
click at [30, 495] on icon at bounding box center [26, 593] width 14 height 14
click at [25, 291] on div at bounding box center [30, 298] width 20 height 20
click at [727, 495] on icon at bounding box center [729, 593] width 14 height 14
click at [763, 495] on div "Add" at bounding box center [768, 593] width 45 height 20
click at [29, 189] on div at bounding box center [30, 190] width 10 height 10
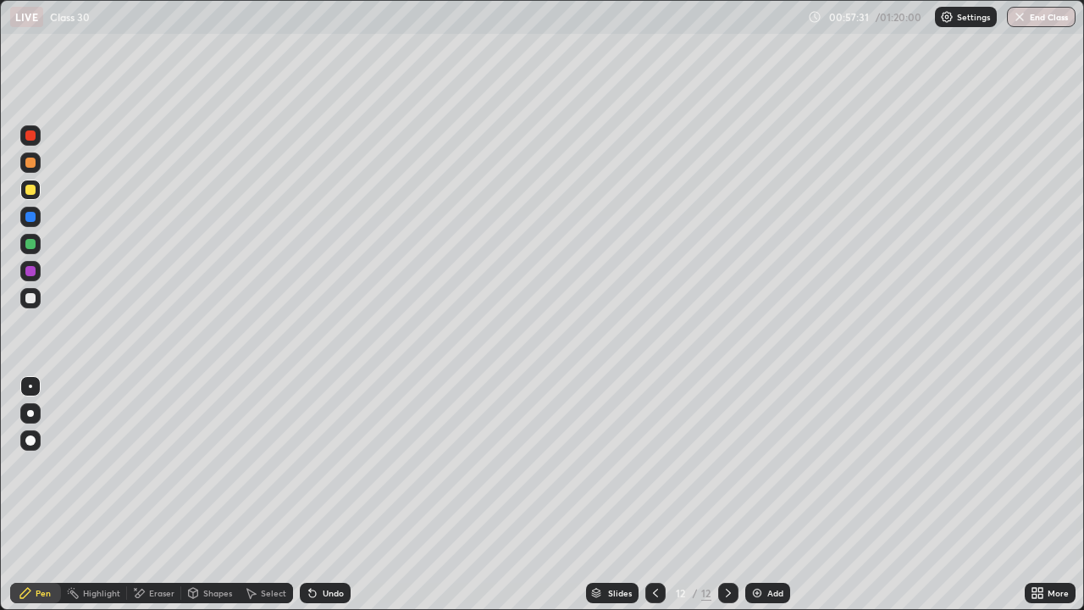
click at [654, 495] on icon at bounding box center [656, 593] width 14 height 14
click at [655, 495] on icon at bounding box center [656, 593] width 14 height 14
click at [727, 495] on icon at bounding box center [729, 593] width 14 height 14
click at [319, 495] on div "Undo" at bounding box center [325, 593] width 51 height 20
click at [318, 495] on div "Undo" at bounding box center [325, 593] width 51 height 20
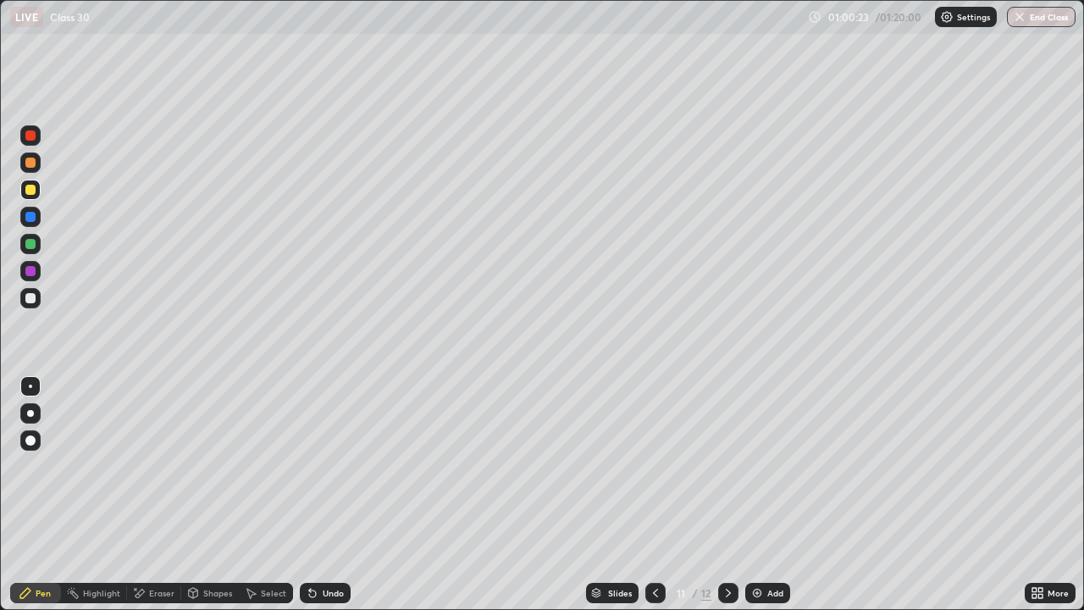
click at [654, 495] on icon at bounding box center [656, 593] width 14 height 14
click at [725, 495] on icon at bounding box center [729, 593] width 14 height 14
click at [727, 495] on icon at bounding box center [729, 593] width 14 height 14
click at [29, 194] on div at bounding box center [30, 190] width 10 height 10
click at [29, 299] on div at bounding box center [30, 298] width 10 height 10
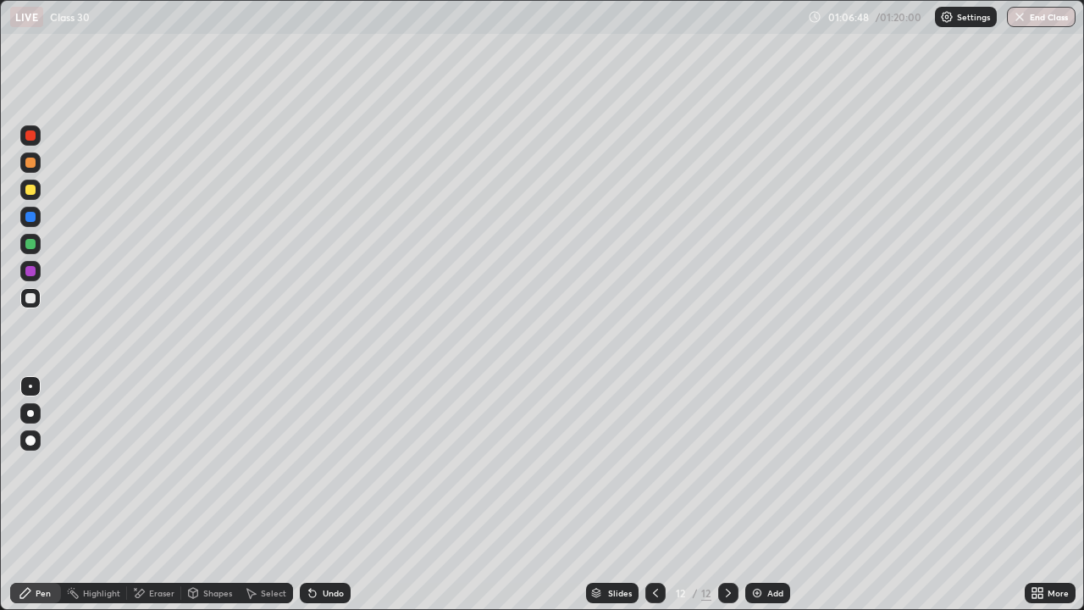
click at [200, 495] on div "Shapes" at bounding box center [210, 593] width 58 height 20
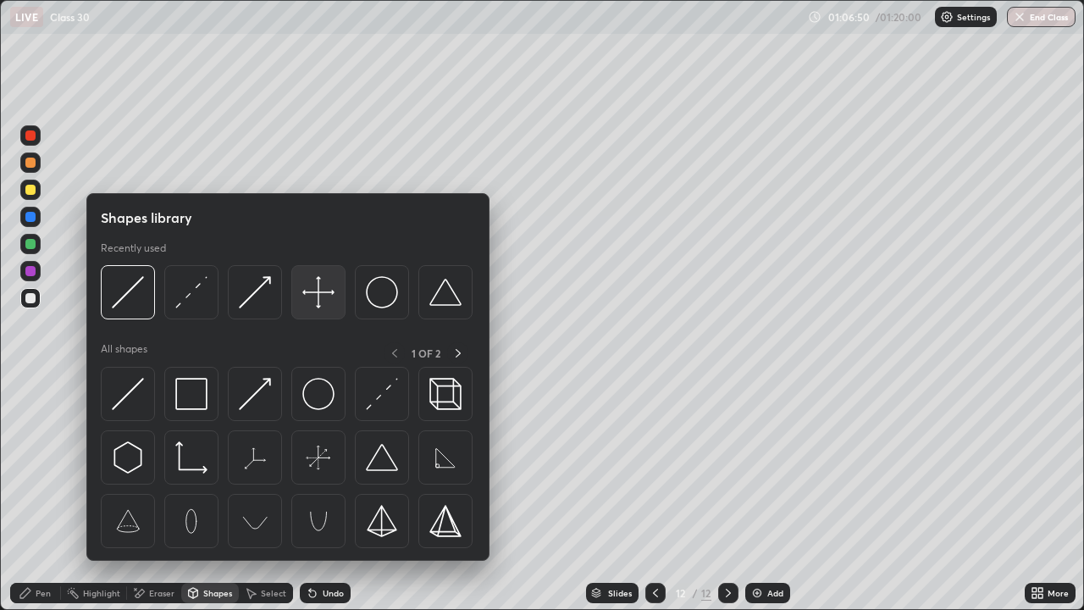
click at [329, 300] on img at bounding box center [318, 292] width 32 height 32
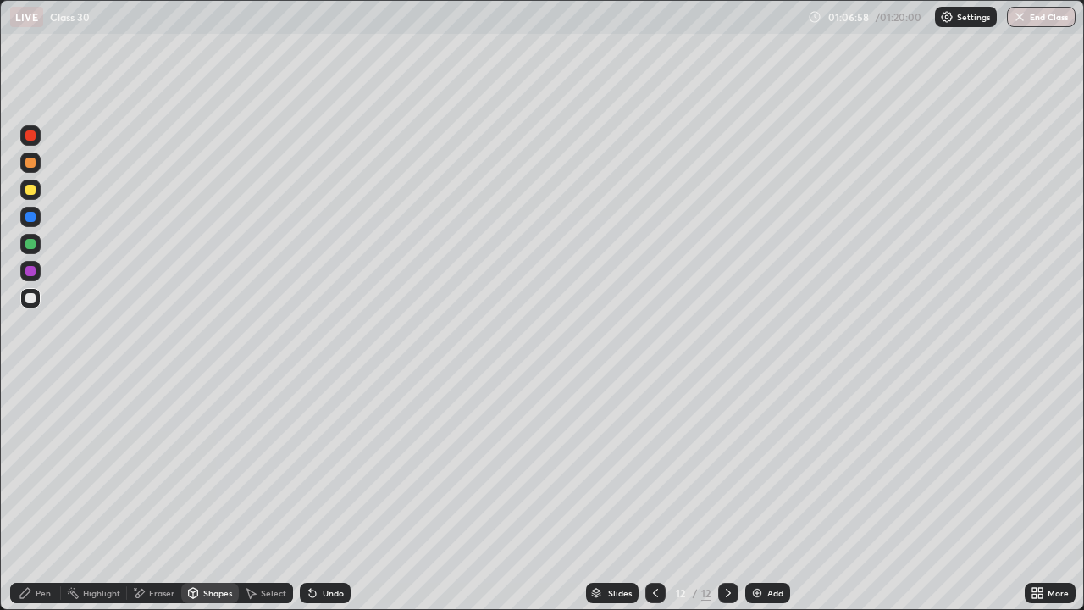
click at [29, 495] on icon at bounding box center [26, 593] width 14 height 14
click at [31, 248] on div at bounding box center [30, 244] width 10 height 10
click at [203, 495] on div "Shapes" at bounding box center [217, 593] width 29 height 8
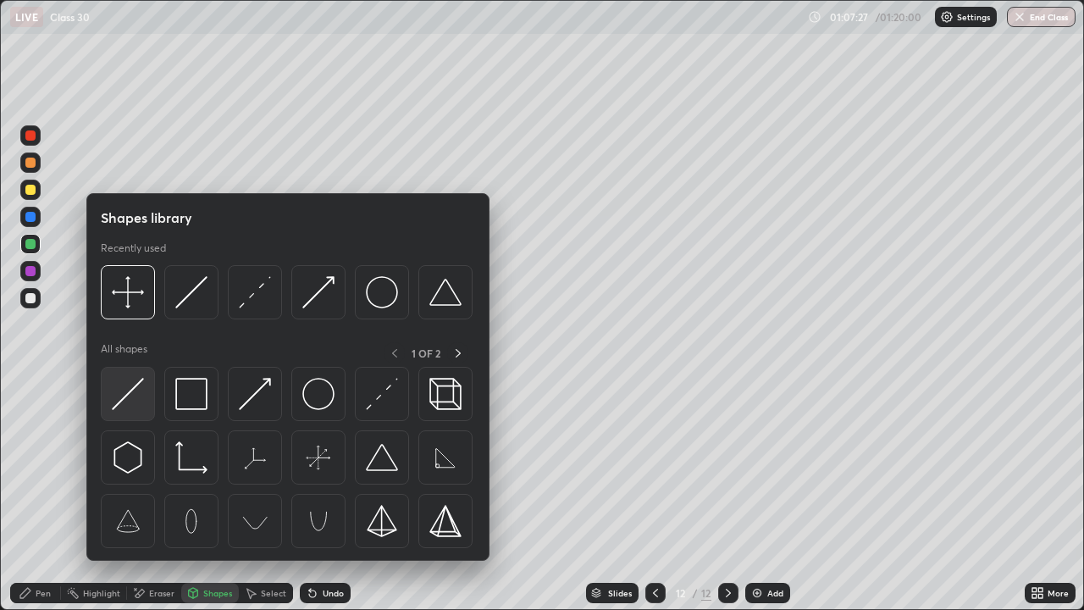
click at [130, 396] on img at bounding box center [128, 394] width 32 height 32
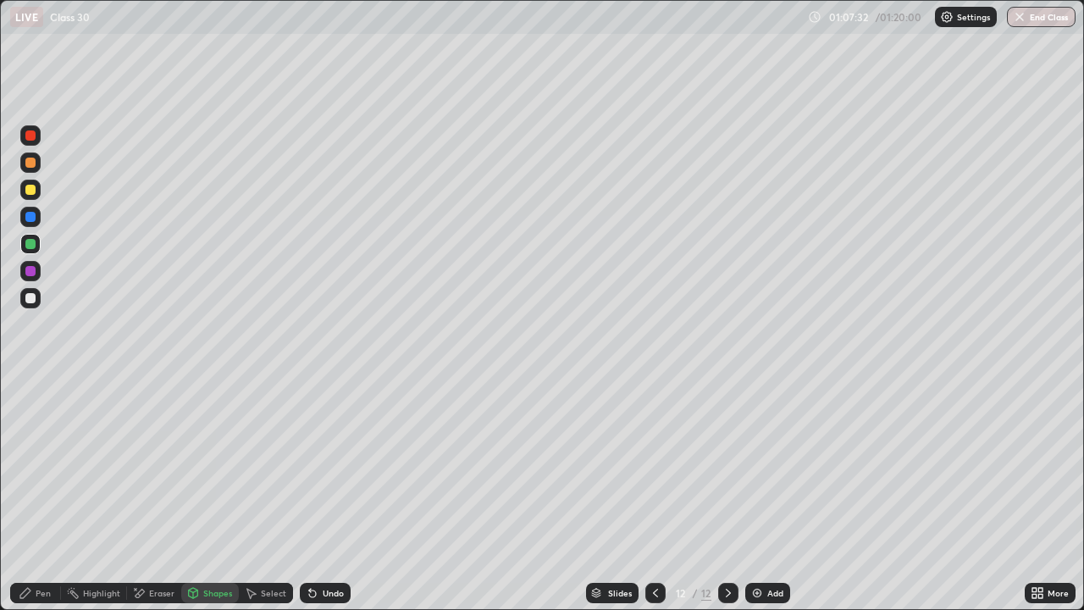
click at [35, 495] on div "Pen" at bounding box center [35, 593] width 51 height 20
click at [319, 495] on div "Undo" at bounding box center [325, 593] width 51 height 20
click at [323, 495] on div "Undo" at bounding box center [333, 593] width 21 height 8
click at [31, 271] on div at bounding box center [30, 271] width 10 height 10
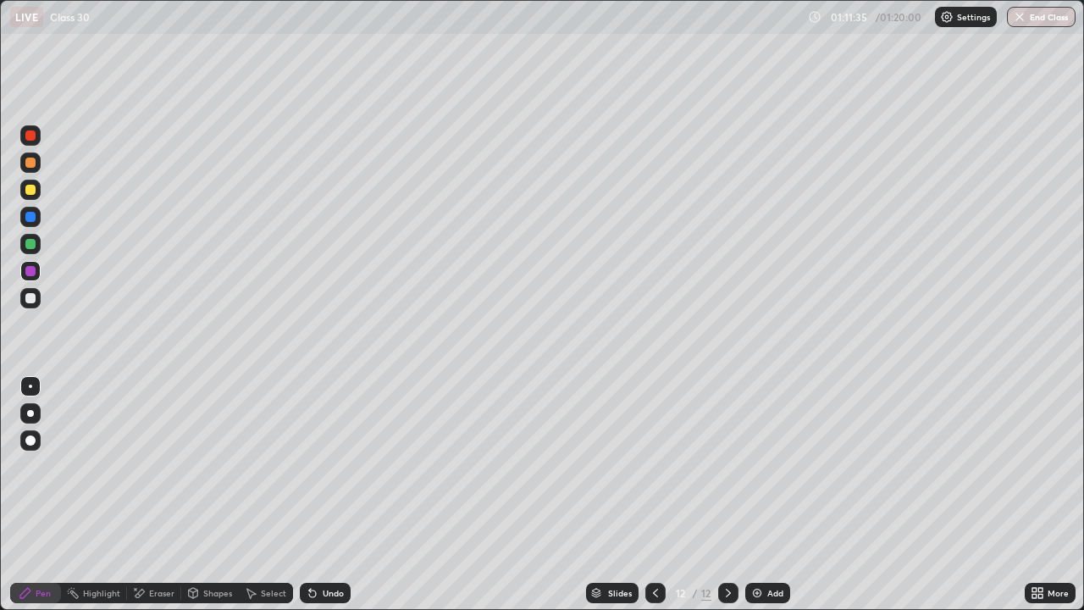
click at [757, 495] on img at bounding box center [758, 593] width 14 height 14
click at [652, 495] on icon at bounding box center [656, 593] width 14 height 14
click at [726, 495] on icon at bounding box center [729, 593] width 14 height 14
click at [27, 297] on div at bounding box center [30, 298] width 10 height 10
click at [33, 190] on div at bounding box center [30, 190] width 10 height 10
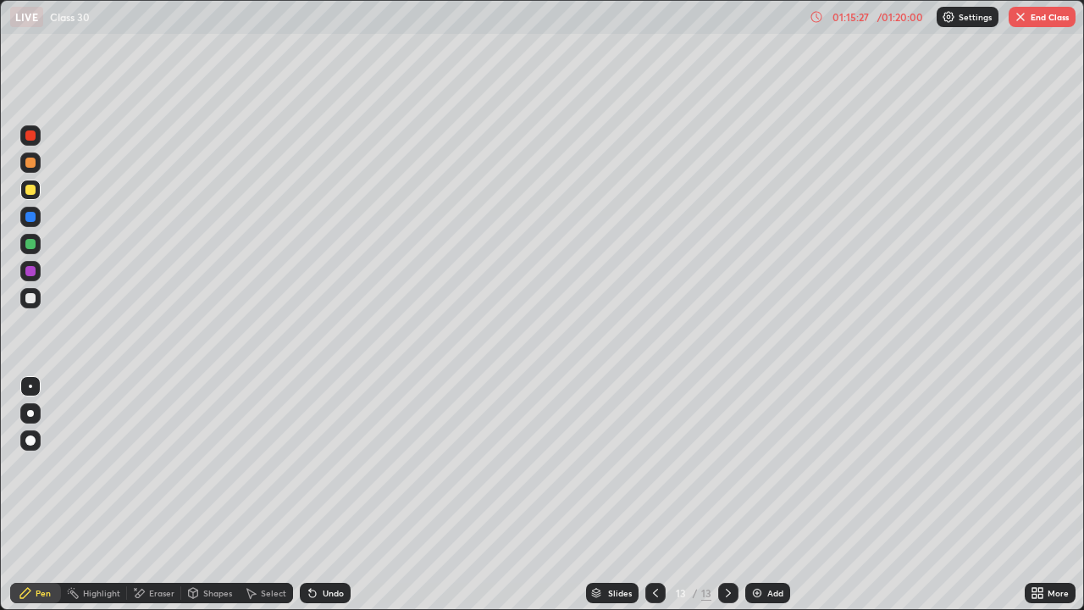
click at [656, 495] on icon at bounding box center [656, 593] width 14 height 14
click at [726, 495] on icon at bounding box center [728, 593] width 5 height 8
click at [728, 495] on icon at bounding box center [728, 593] width 5 height 8
click at [753, 495] on img at bounding box center [758, 593] width 14 height 14
click at [33, 246] on div at bounding box center [30, 244] width 10 height 10
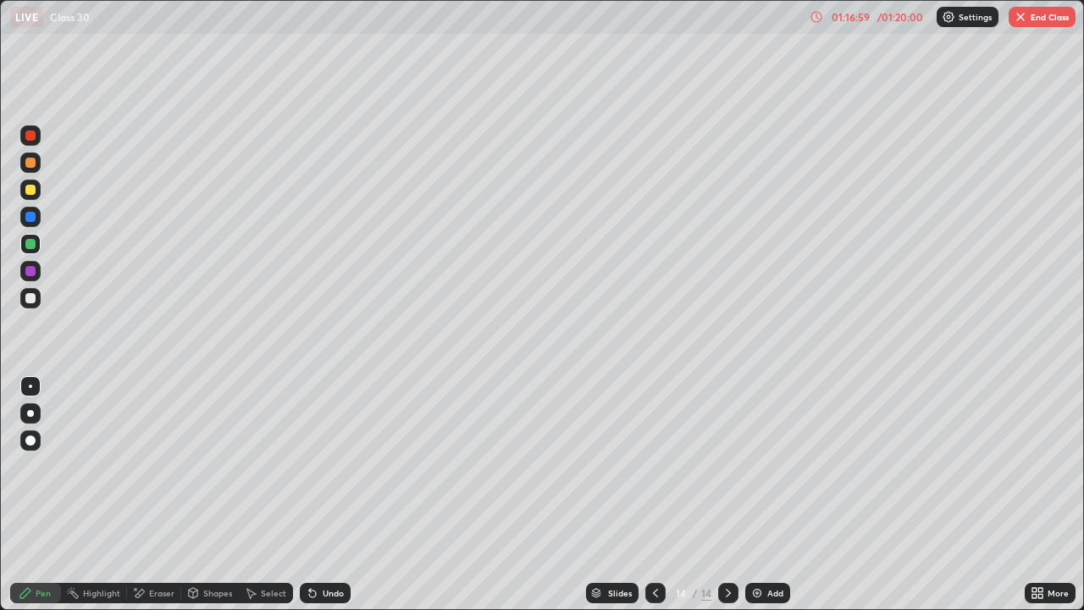
click at [653, 495] on icon at bounding box center [655, 593] width 5 height 8
click at [655, 495] on icon at bounding box center [656, 593] width 14 height 14
click at [726, 495] on icon at bounding box center [729, 593] width 14 height 14
click at [1023, 15] on img "button" at bounding box center [1021, 17] width 14 height 14
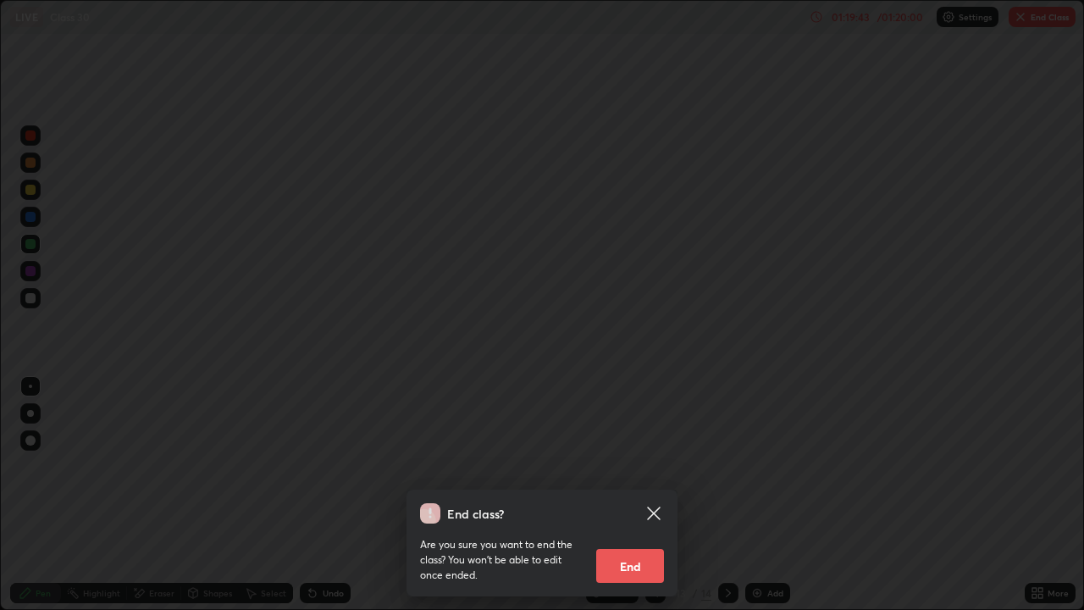
click at [624, 495] on button "End" at bounding box center [630, 566] width 68 height 34
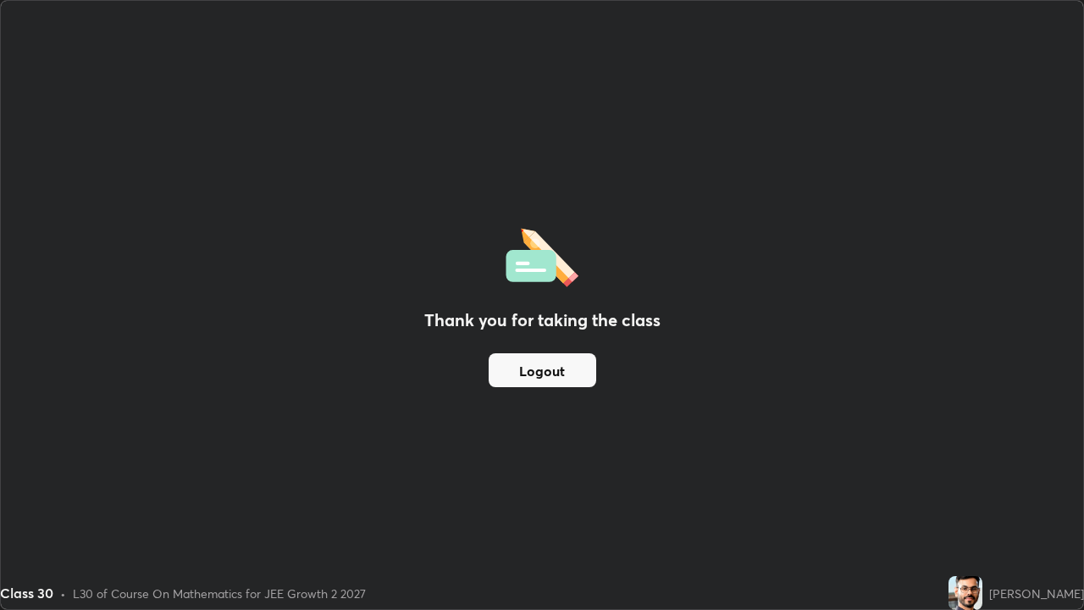
click at [541, 373] on button "Logout" at bounding box center [543, 370] width 108 height 34
